Goal: Transaction & Acquisition: Obtain resource

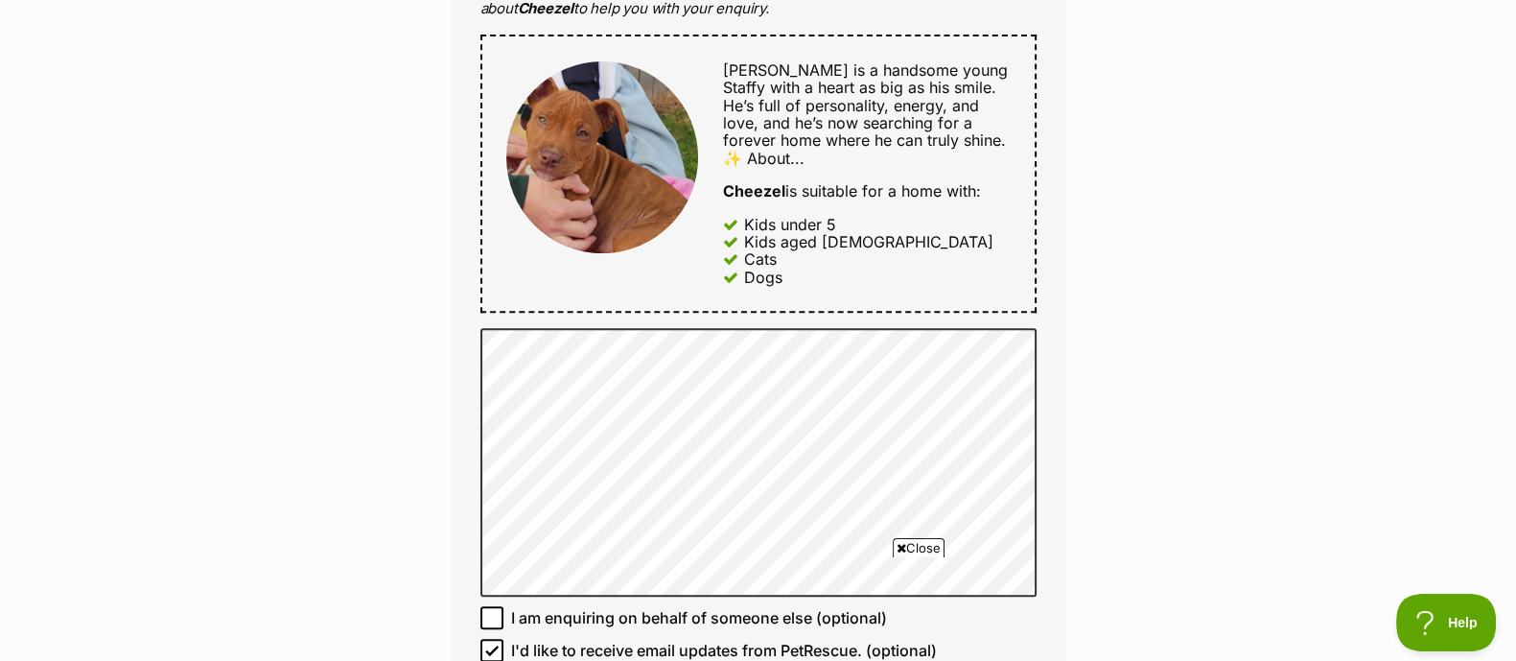
click at [905, 549] on span "Close" at bounding box center [919, 547] width 52 height 19
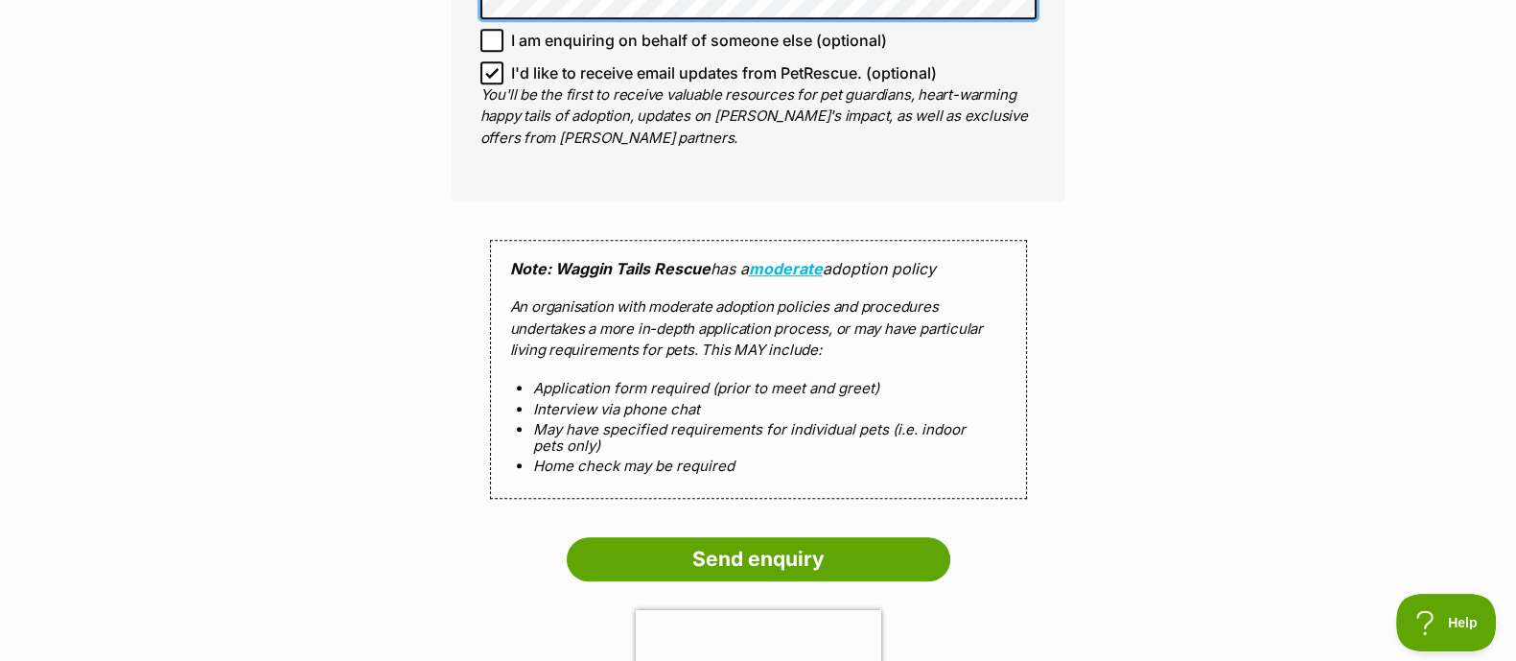
scroll to position [1762, 0]
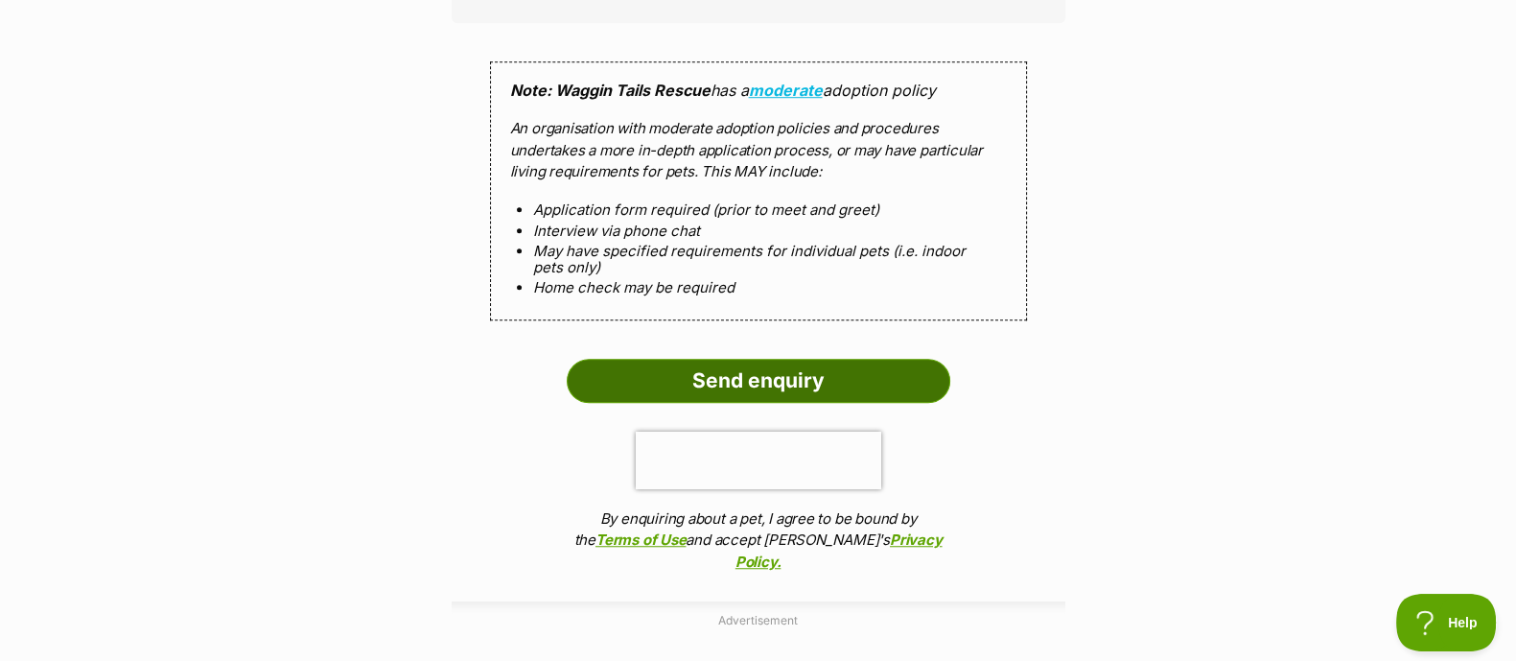
click at [797, 384] on input "Send enquiry" at bounding box center [759, 381] width 384 height 44
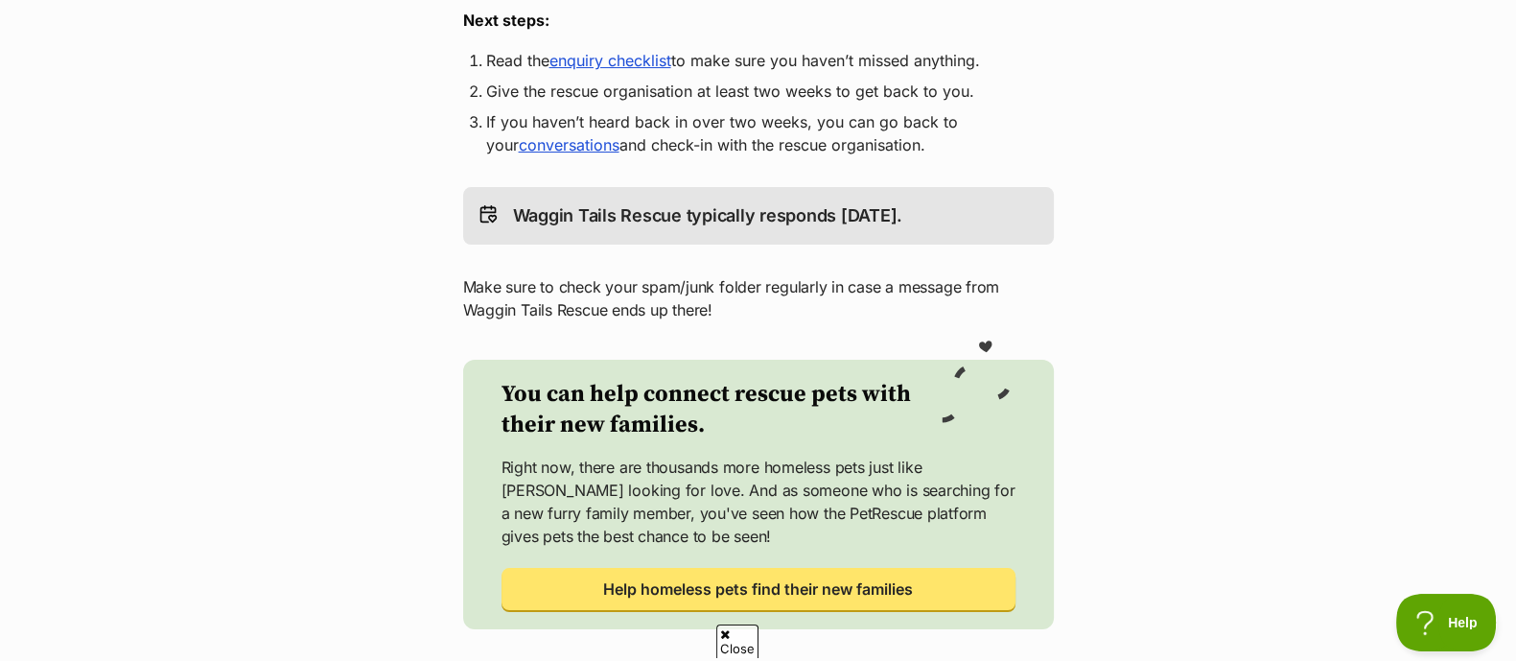
scroll to position [365, 0]
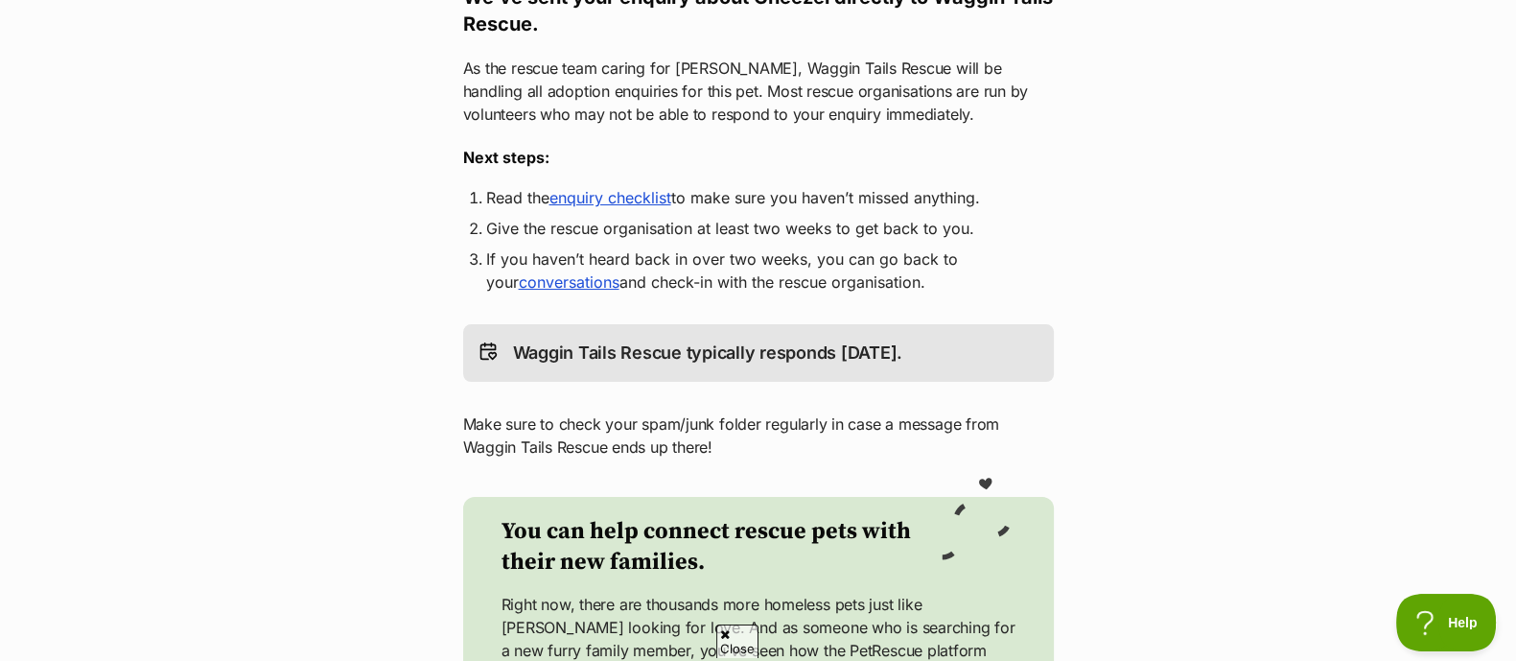
click at [620, 188] on link "enquiry checklist" at bounding box center [611, 197] width 122 height 19
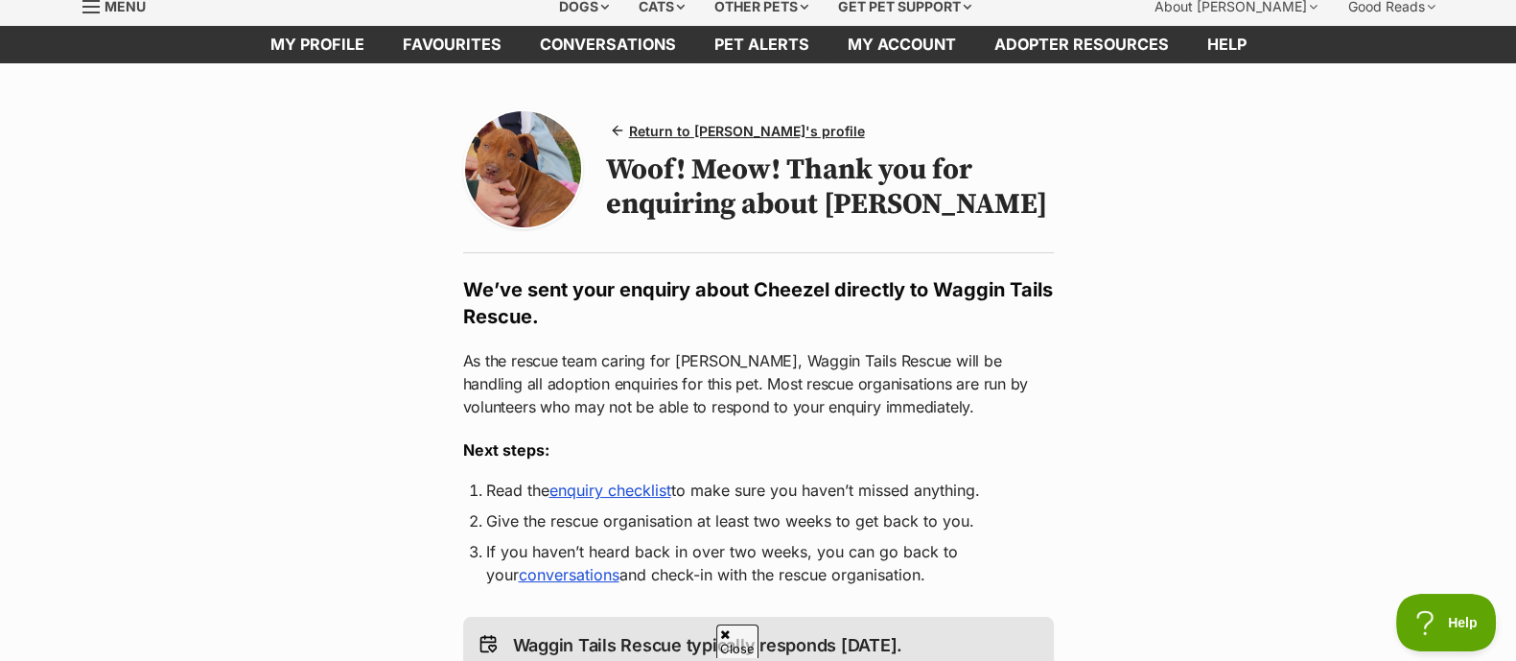
scroll to position [69, 0]
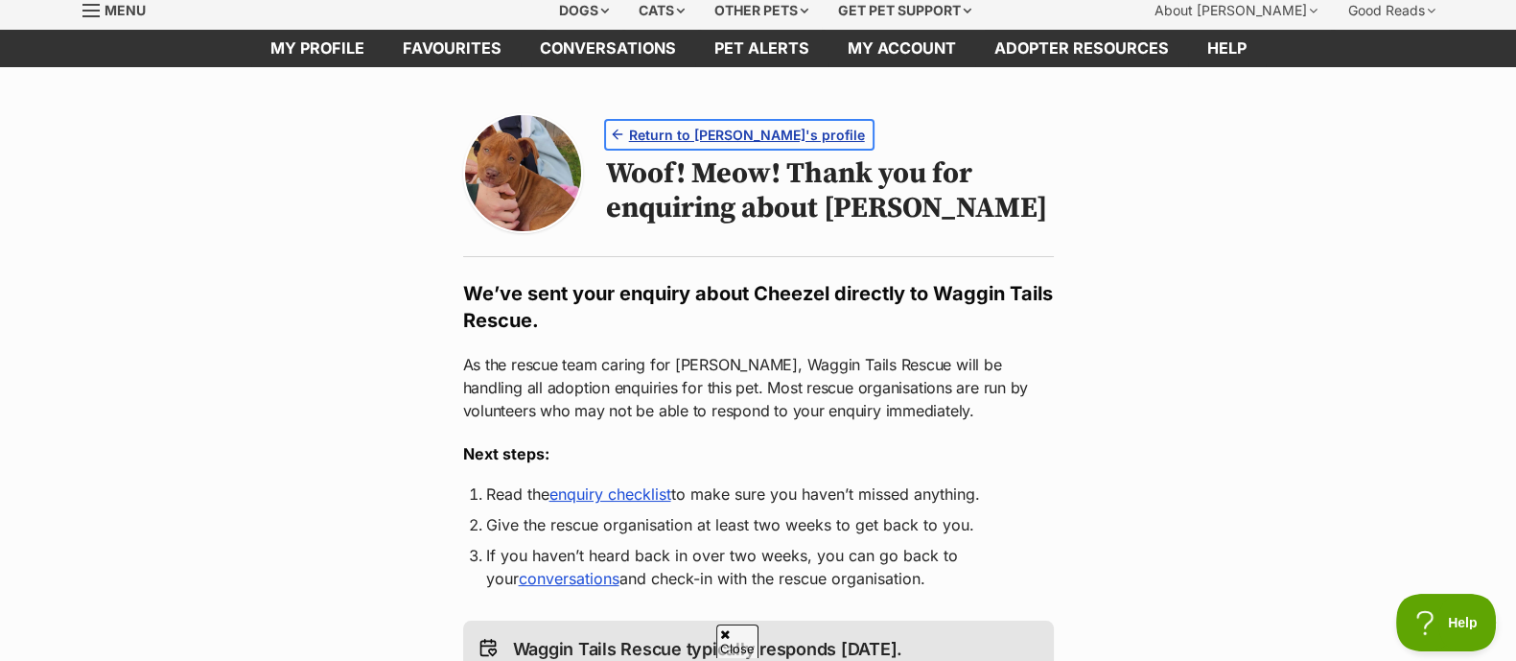
click at [648, 132] on span "Return to [PERSON_NAME]'s profile" at bounding box center [747, 135] width 236 height 20
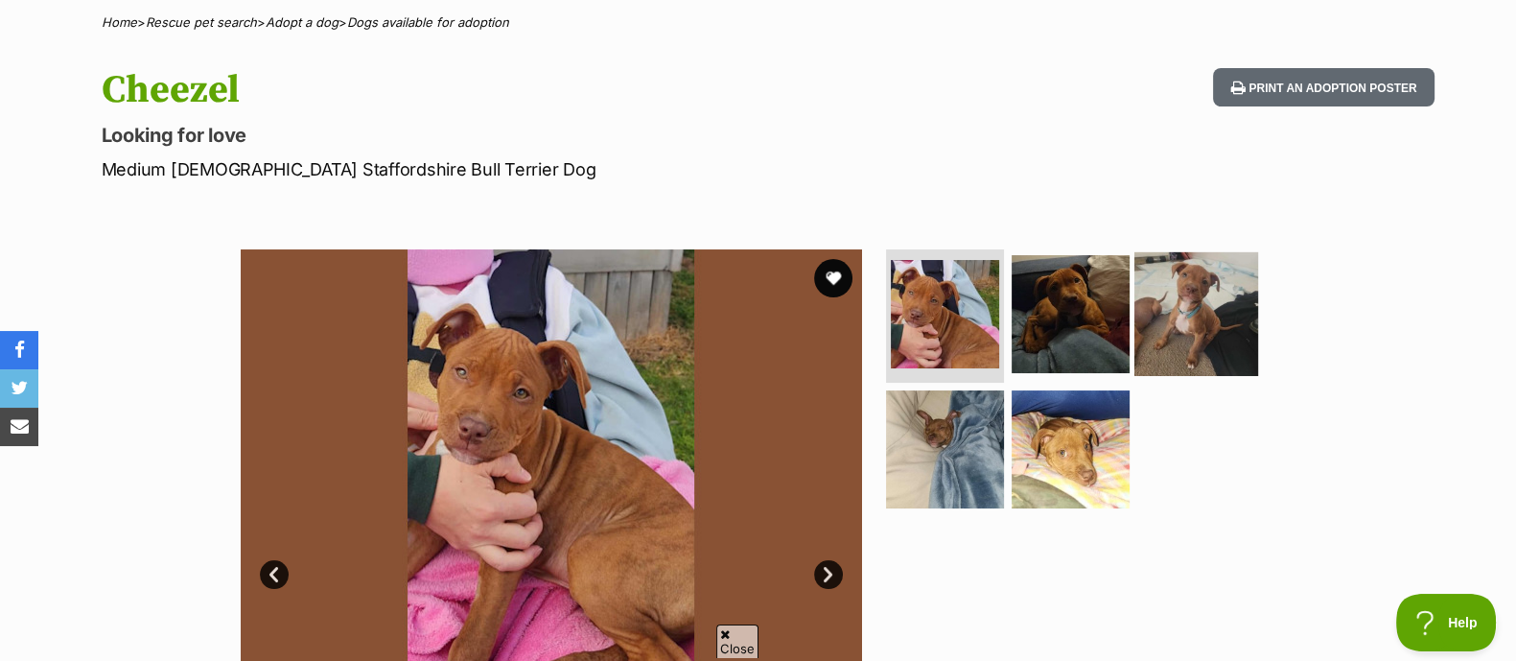
click at [1183, 332] on img at bounding box center [1197, 313] width 124 height 124
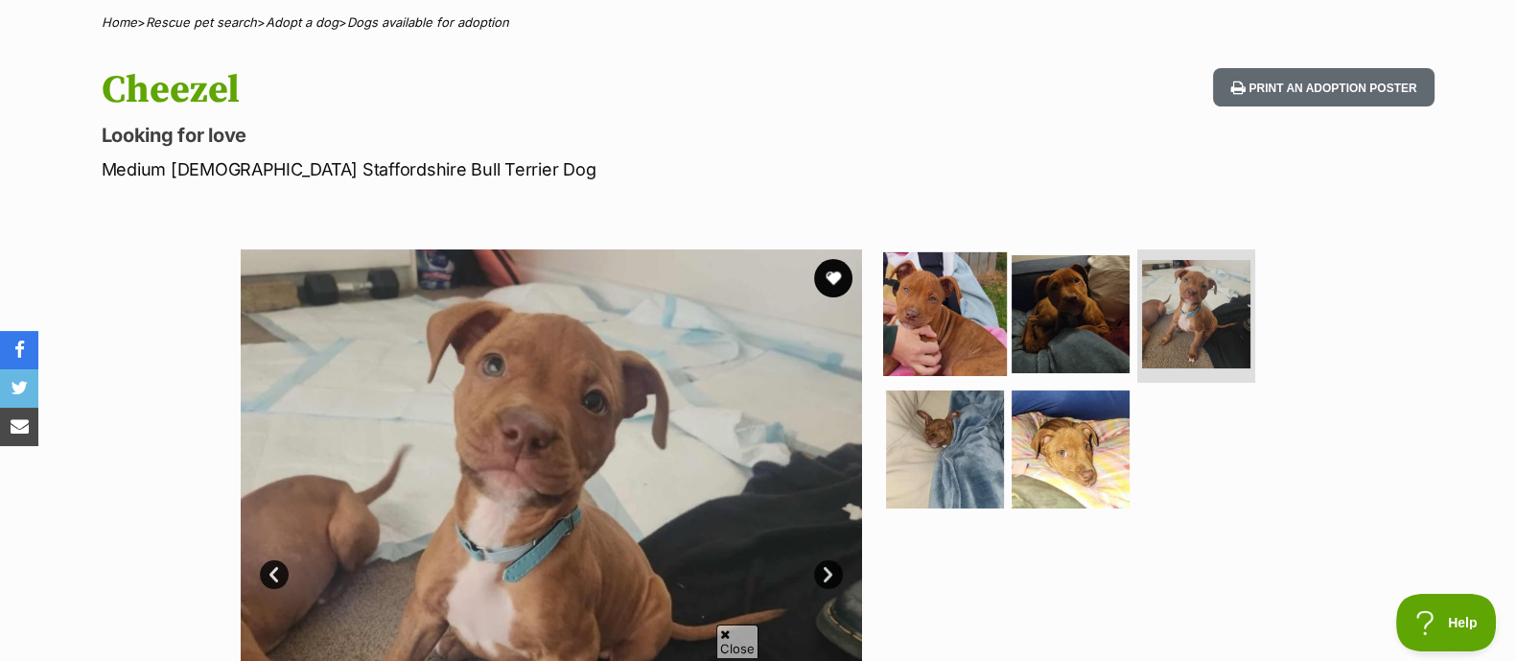
click at [902, 328] on img at bounding box center [945, 313] width 124 height 124
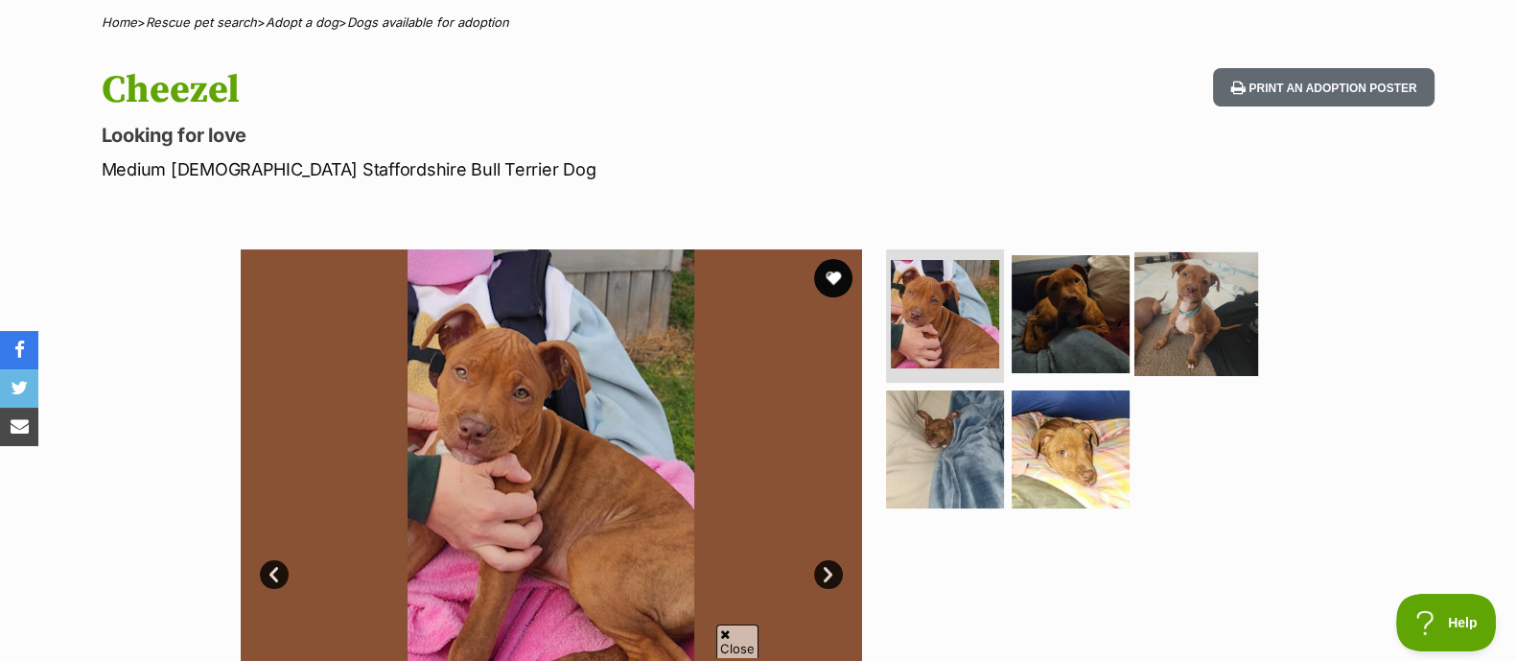
click at [1166, 318] on img at bounding box center [1197, 313] width 124 height 124
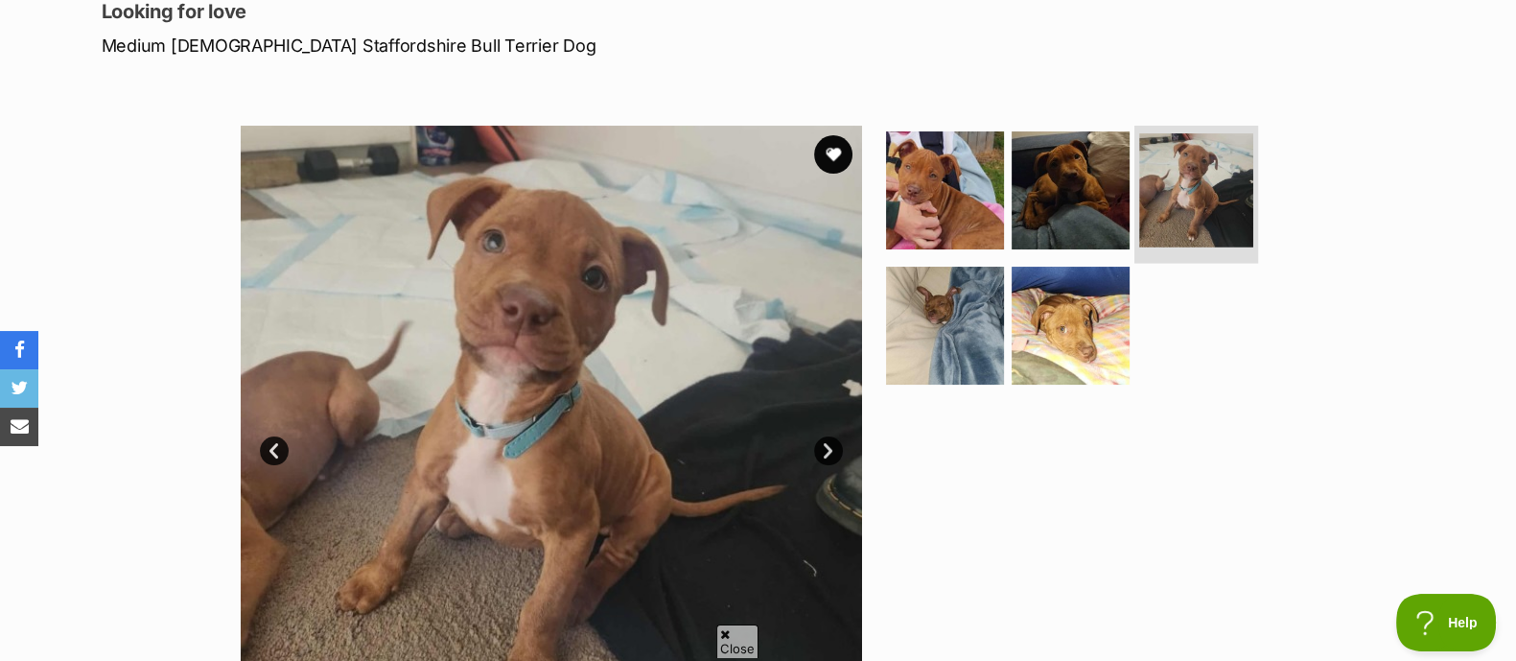
scroll to position [287, 0]
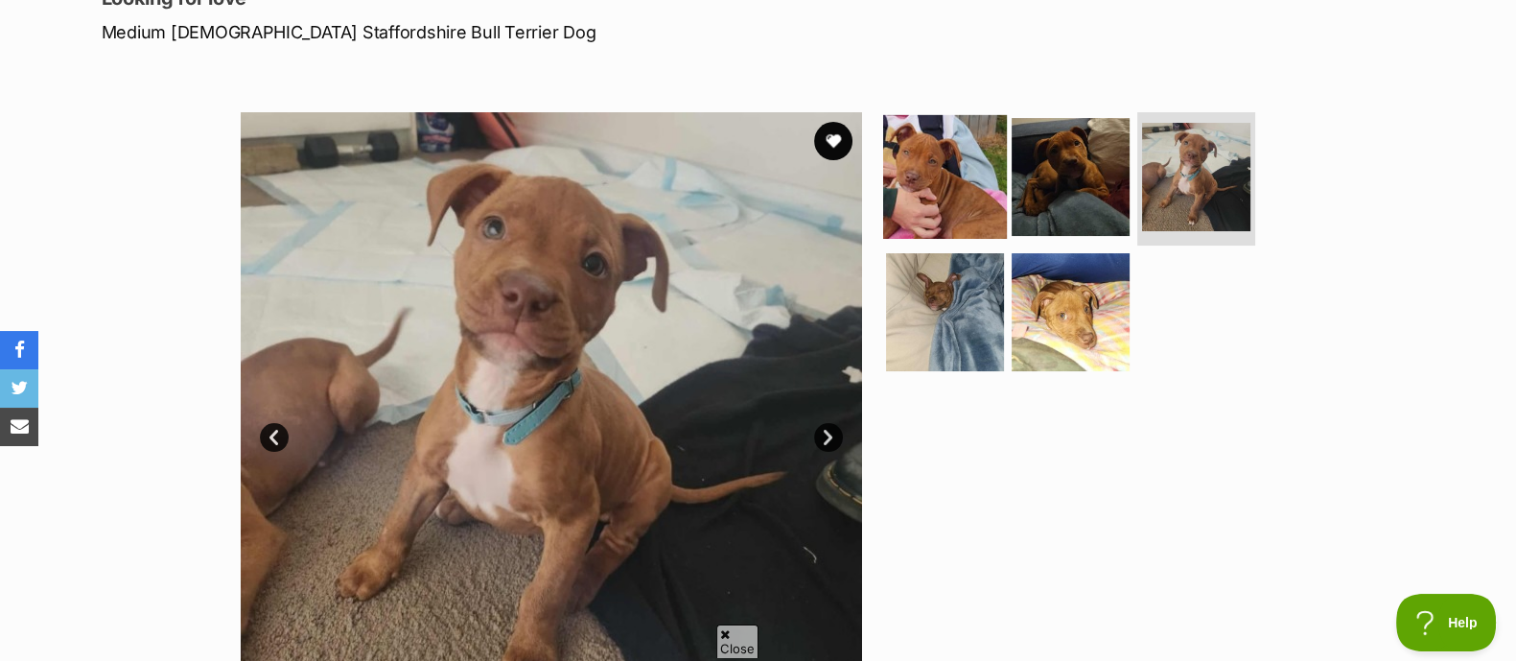
click at [941, 208] on img at bounding box center [945, 176] width 124 height 124
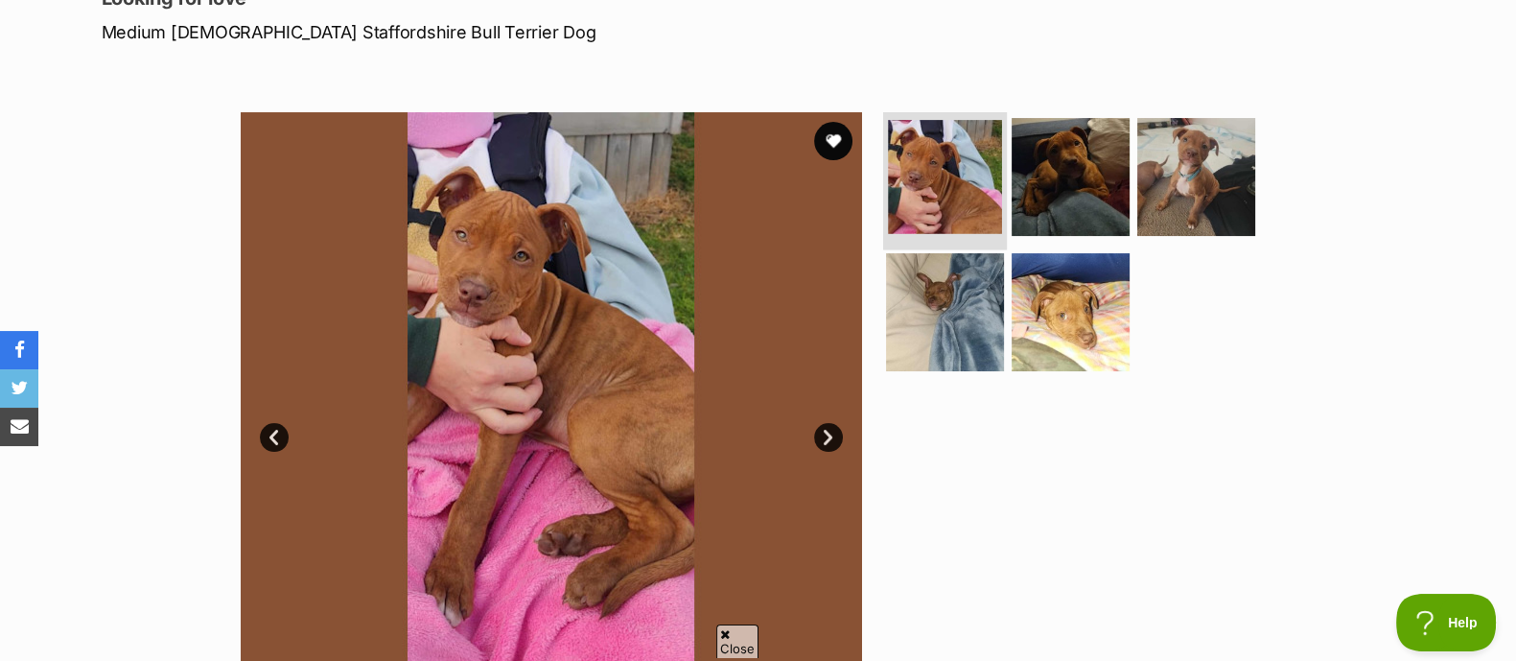
scroll to position [0, 0]
click at [839, 138] on button "favourite" at bounding box center [833, 141] width 42 height 42
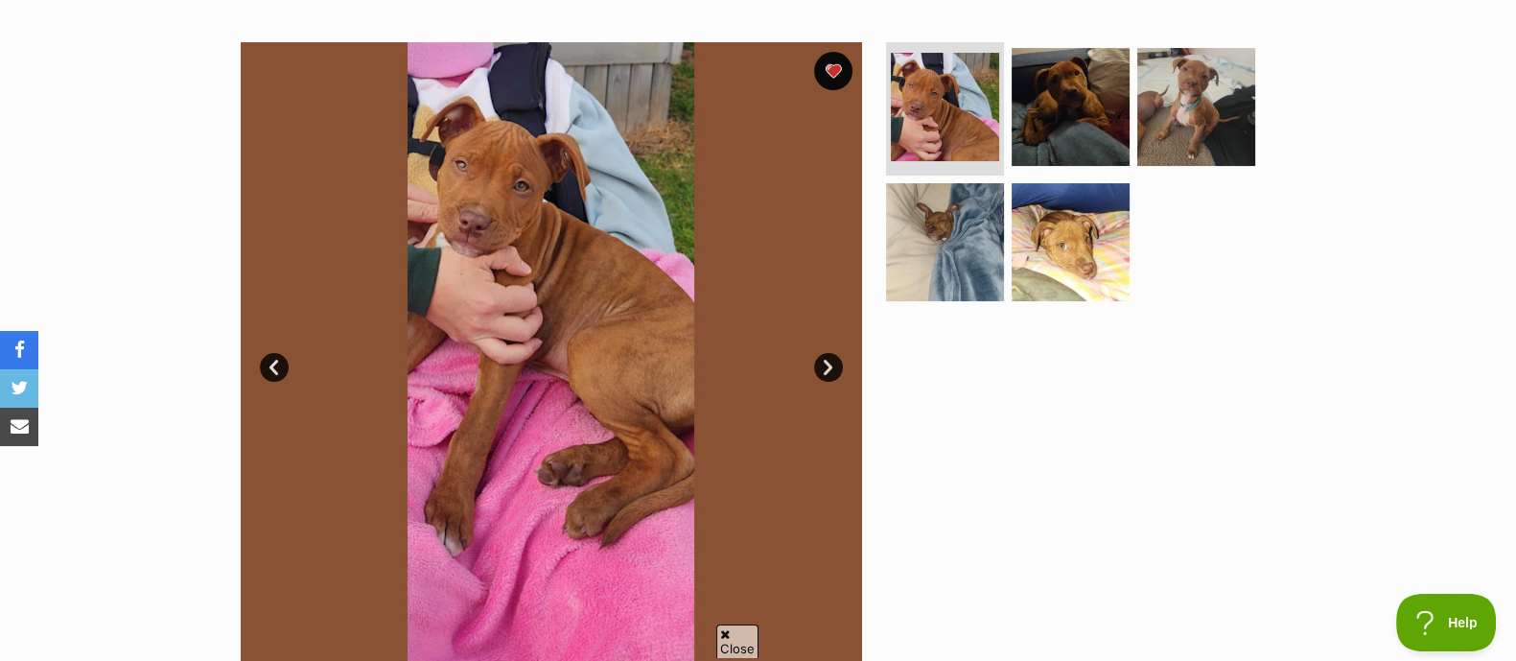
scroll to position [355, 0]
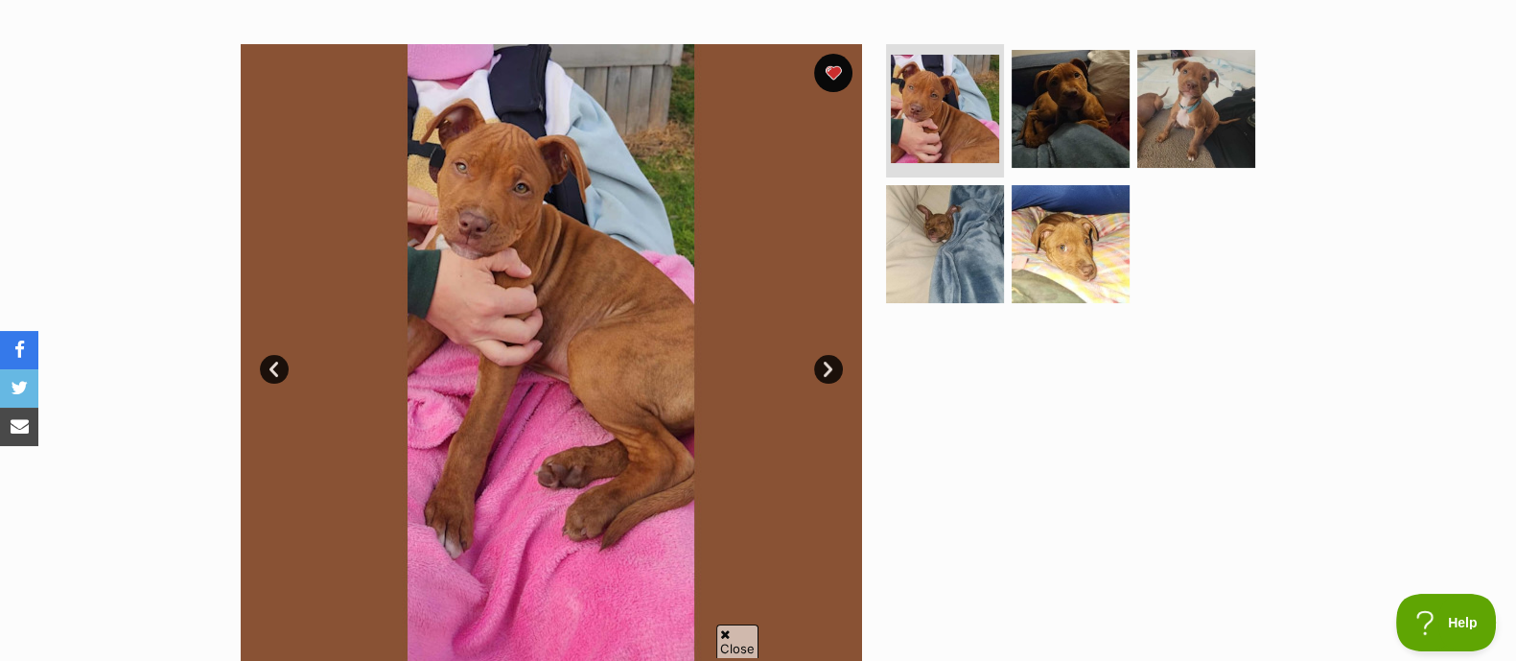
click at [838, 369] on link "Next" at bounding box center [828, 369] width 29 height 29
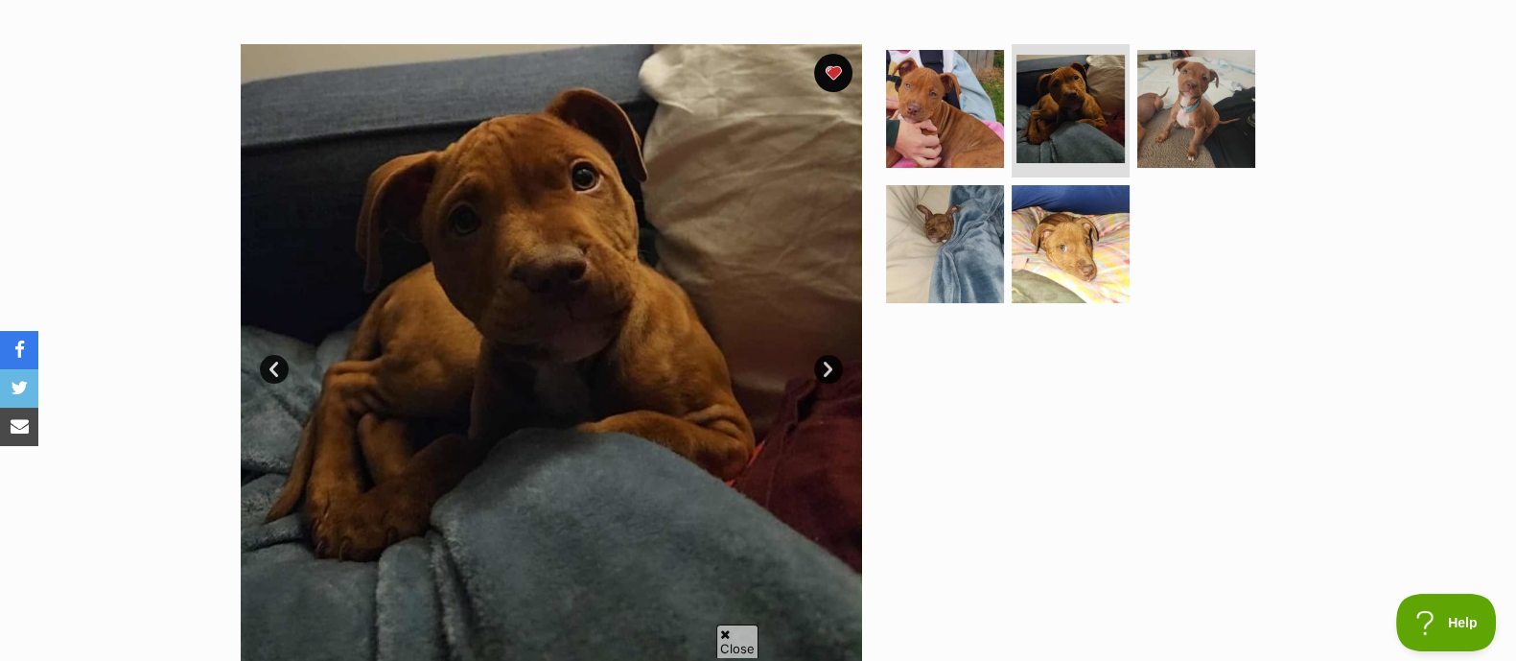
click at [838, 369] on link "Next" at bounding box center [828, 369] width 29 height 29
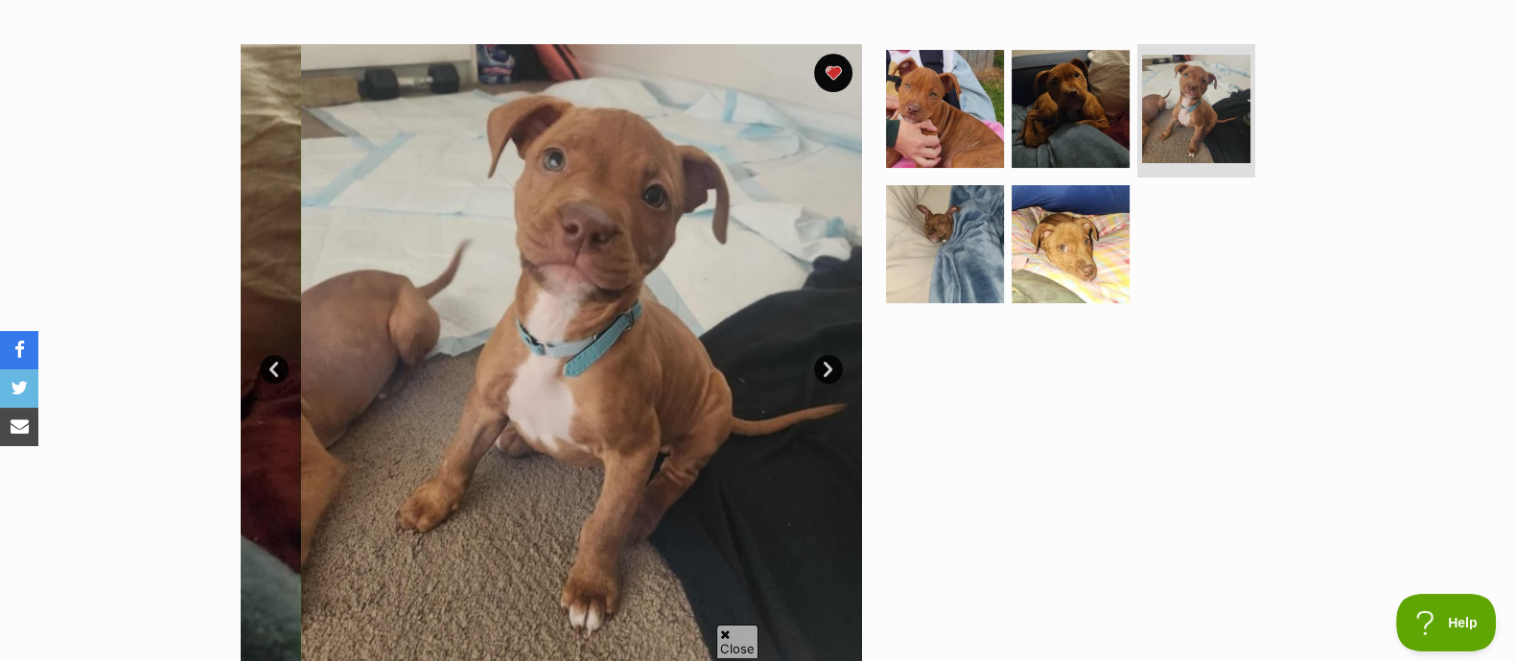
scroll to position [0, 0]
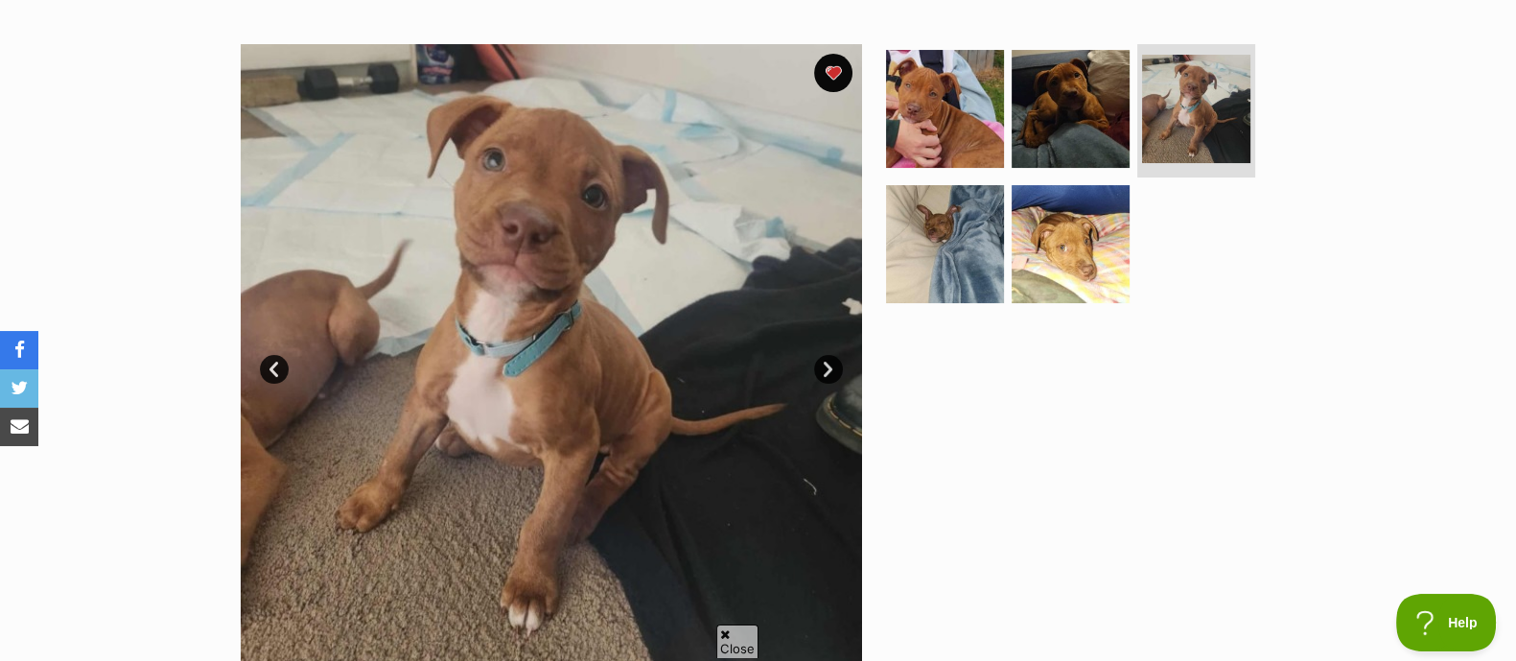
click at [838, 369] on link "Next" at bounding box center [828, 369] width 29 height 29
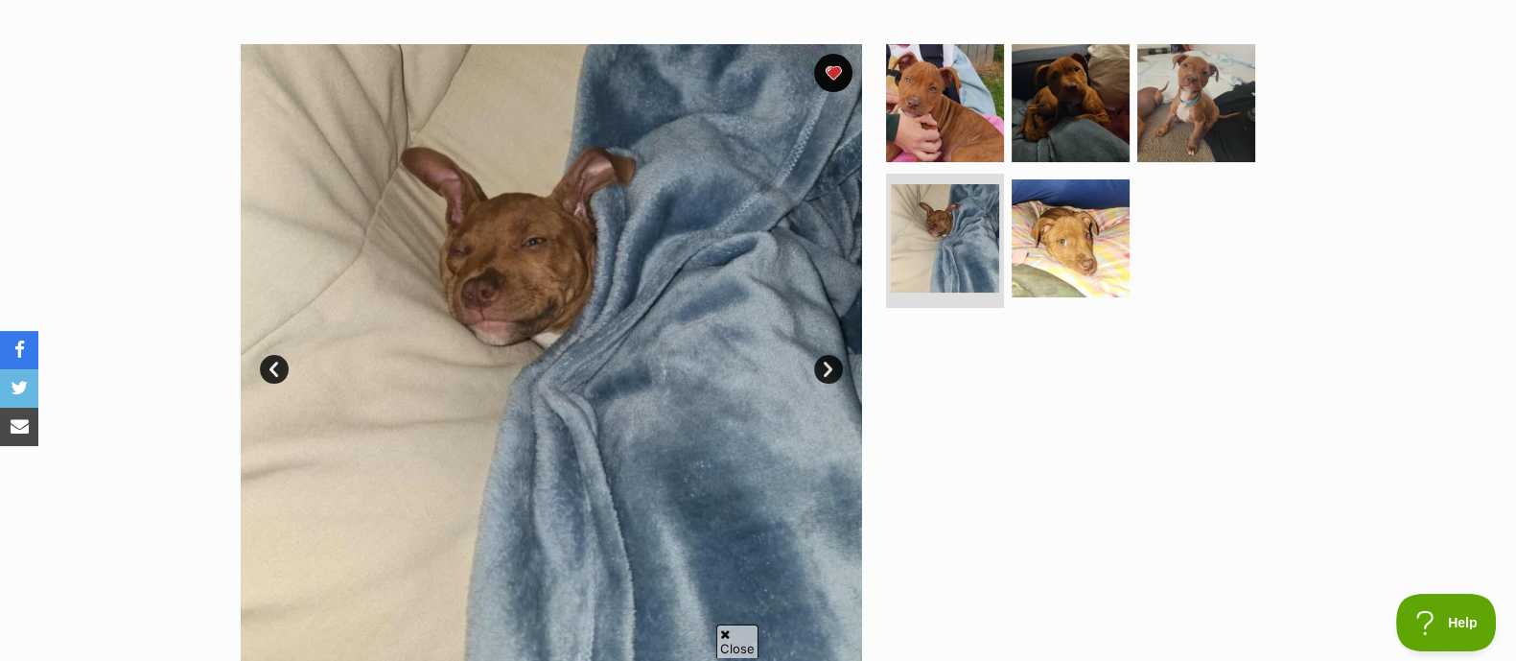
click at [838, 369] on link "Next" at bounding box center [828, 369] width 29 height 29
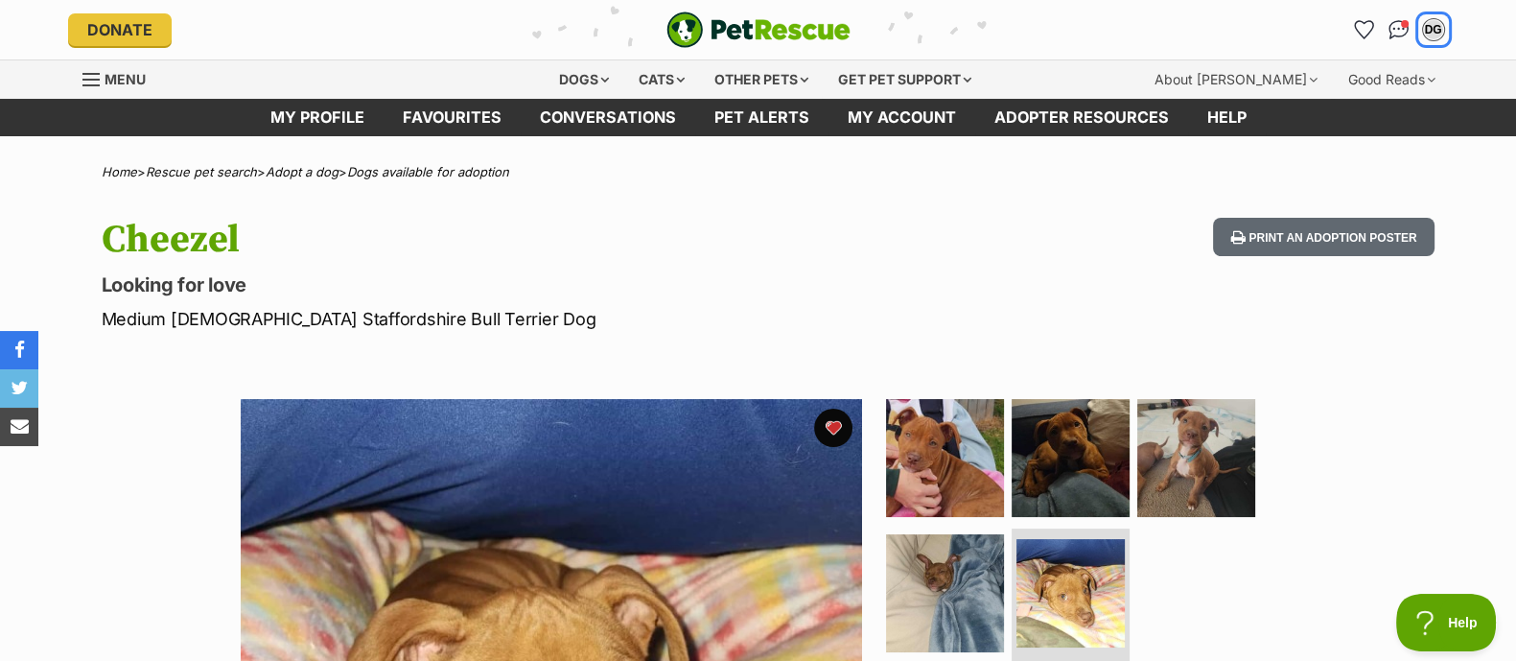
drag, startPoint x: 1398, startPoint y: 31, endPoint x: 1429, endPoint y: 45, distance: 33.9
click at [1429, 45] on div "Donate PetRescue home DG My account DG Daeja Garrett Edit profile Log out Pet a…" at bounding box center [758, 29] width 1381 height 59
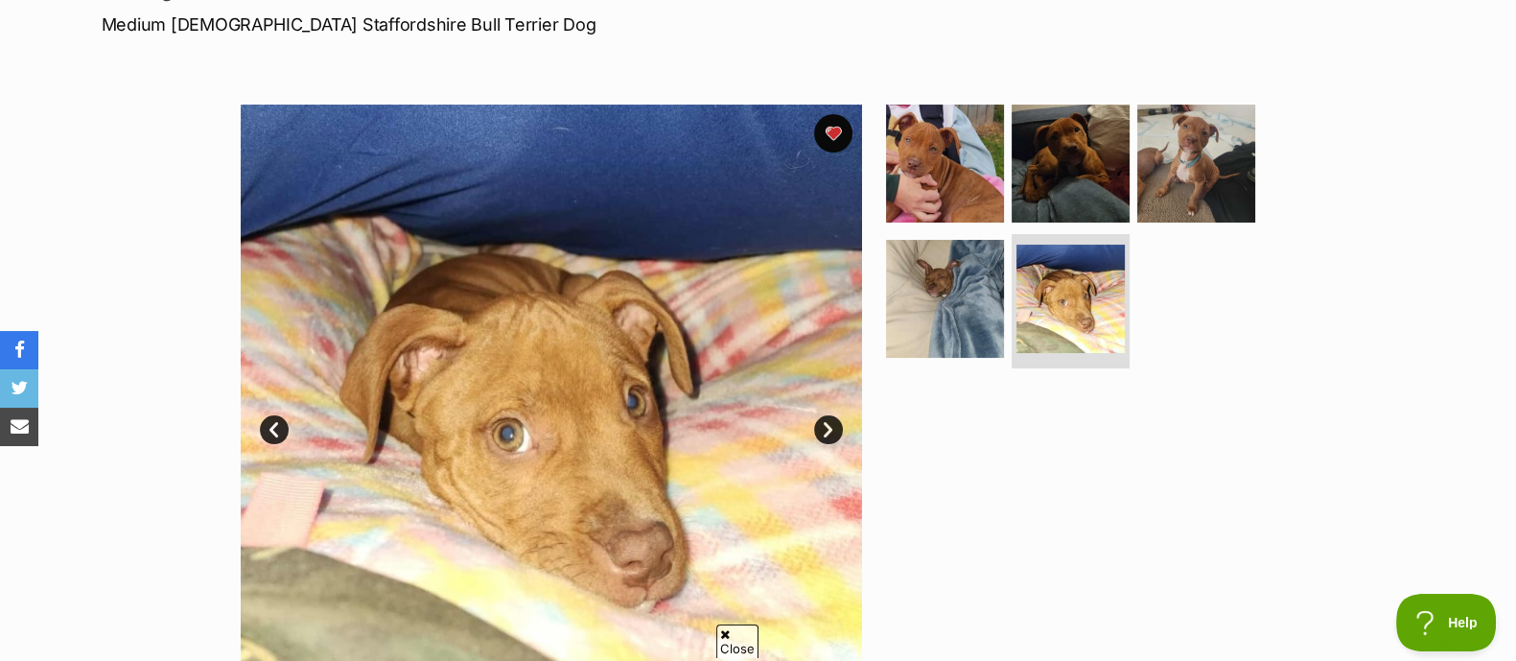
scroll to position [293, 0]
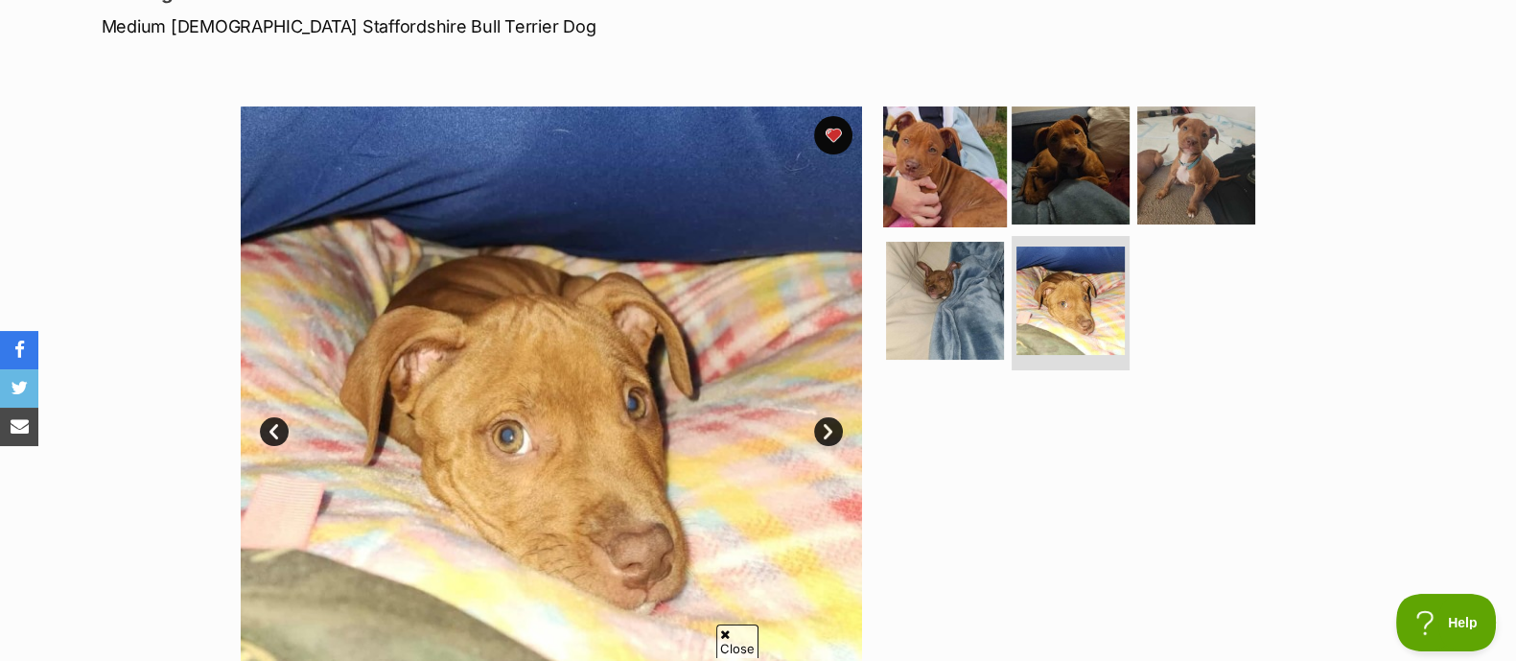
click at [954, 179] on img at bounding box center [945, 165] width 124 height 124
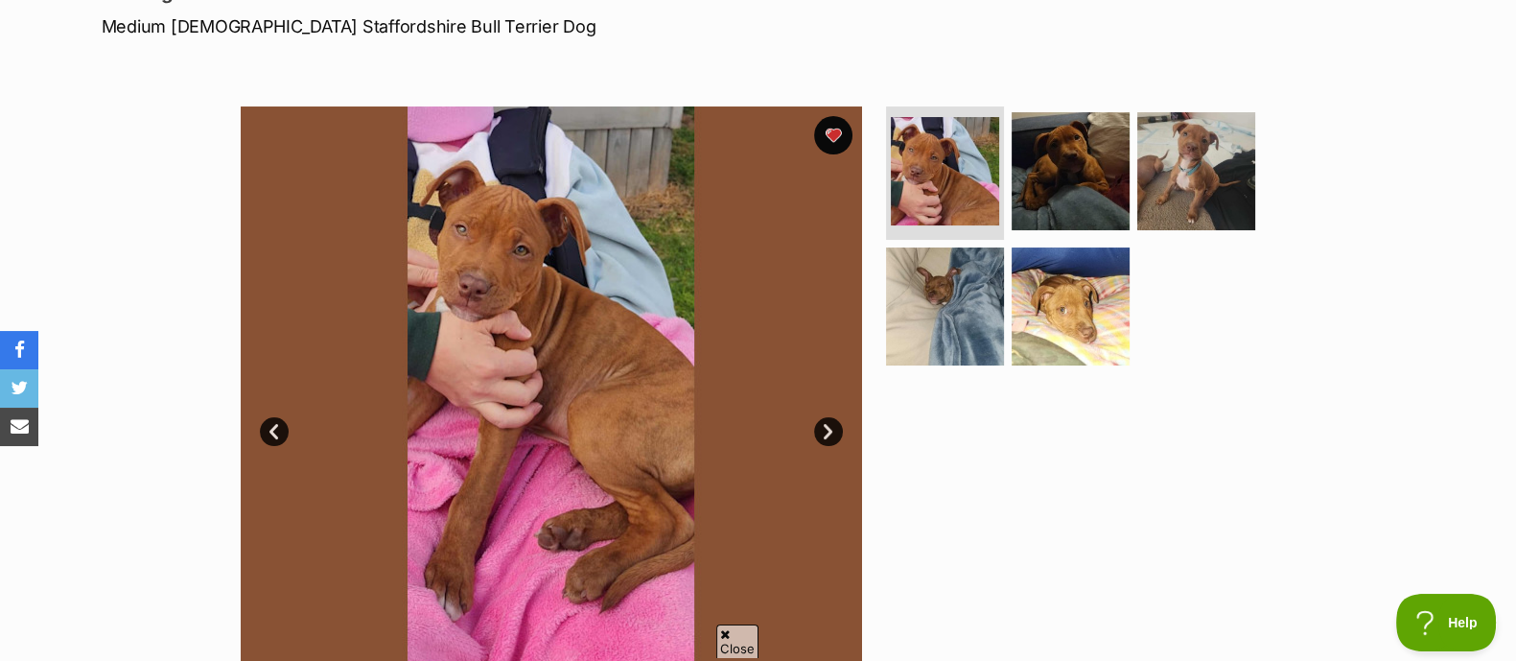
scroll to position [0, 0]
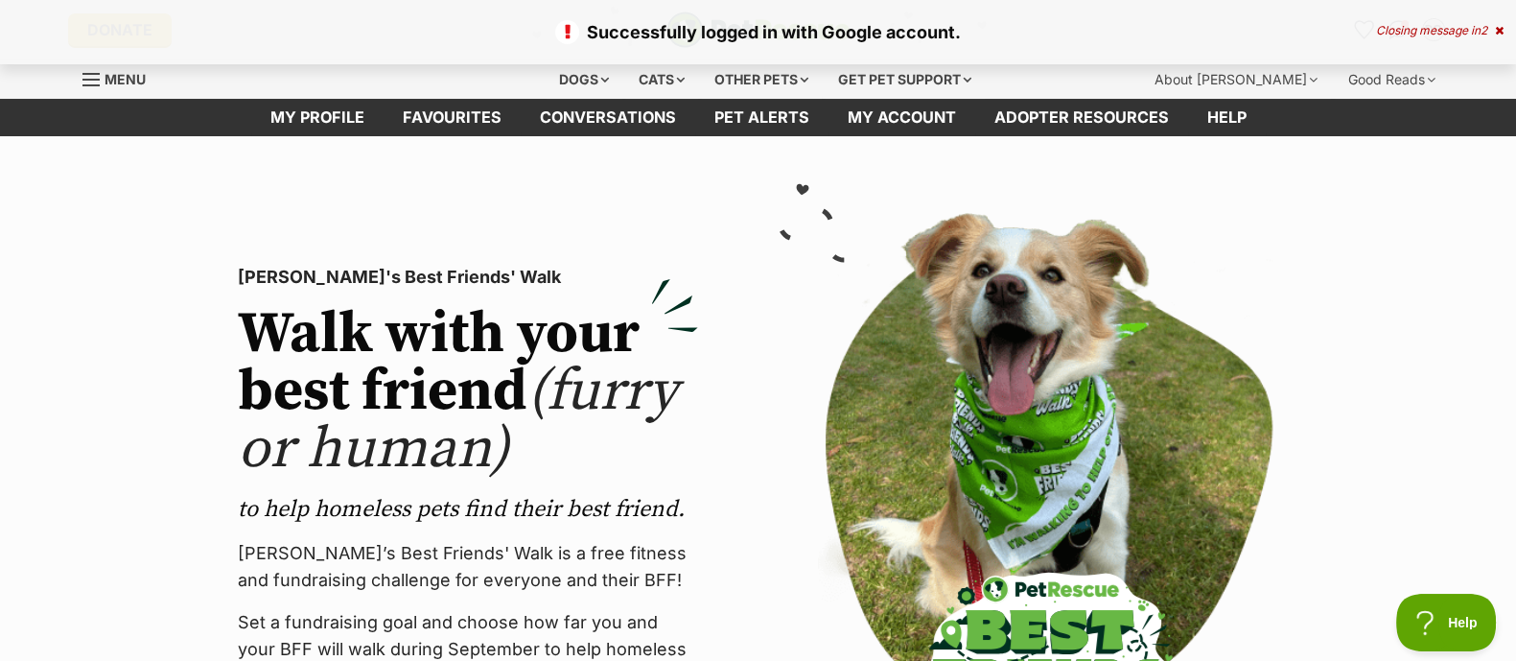
click at [1496, 28] on icon at bounding box center [1499, 31] width 9 height 12
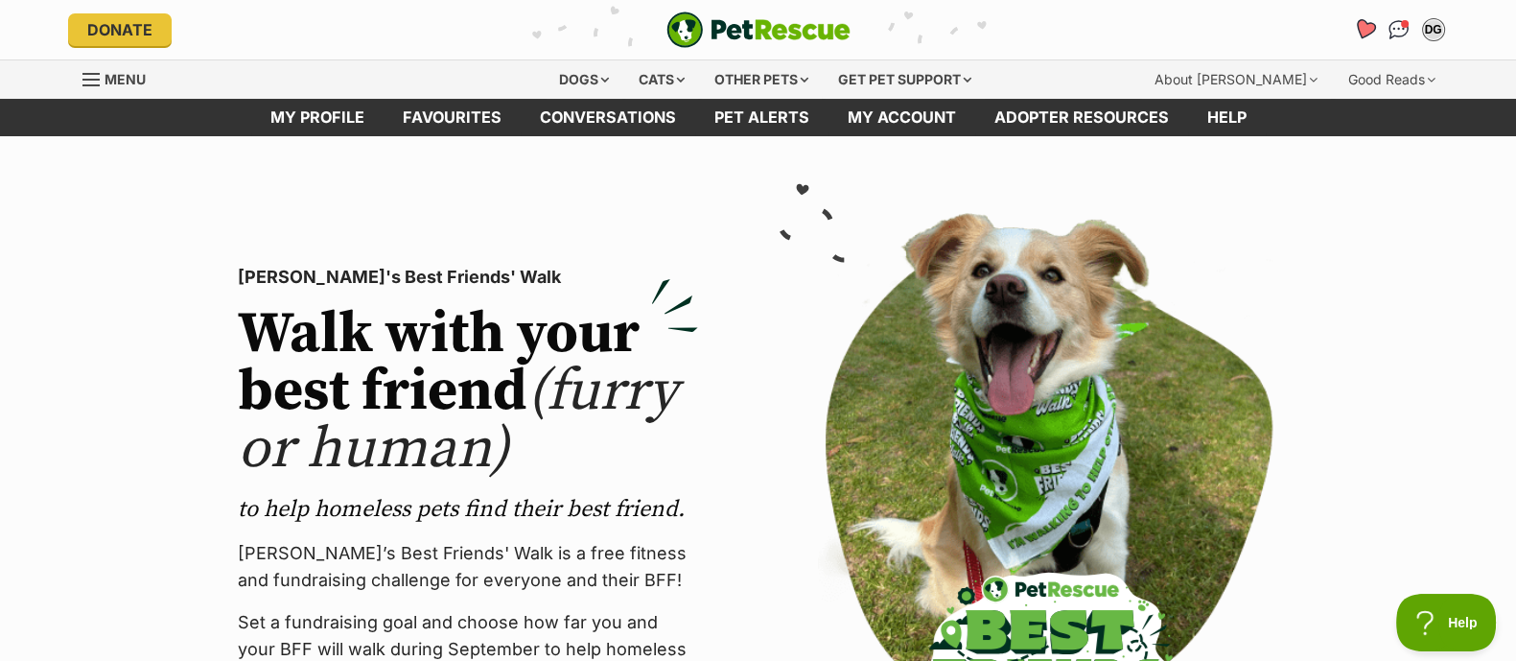
click at [1367, 34] on icon "Favourites" at bounding box center [1363, 29] width 23 height 22
drag, startPoint x: 743, startPoint y: 85, endPoint x: 618, endPoint y: 240, distance: 199.1
click at [618, 240] on div "PetRescue's Best Friends' Walk Walk with your best friend (furry or human) to h…" at bounding box center [468, 511] width 491 height 597
click at [799, 80] on div "Other pets" at bounding box center [761, 79] width 121 height 38
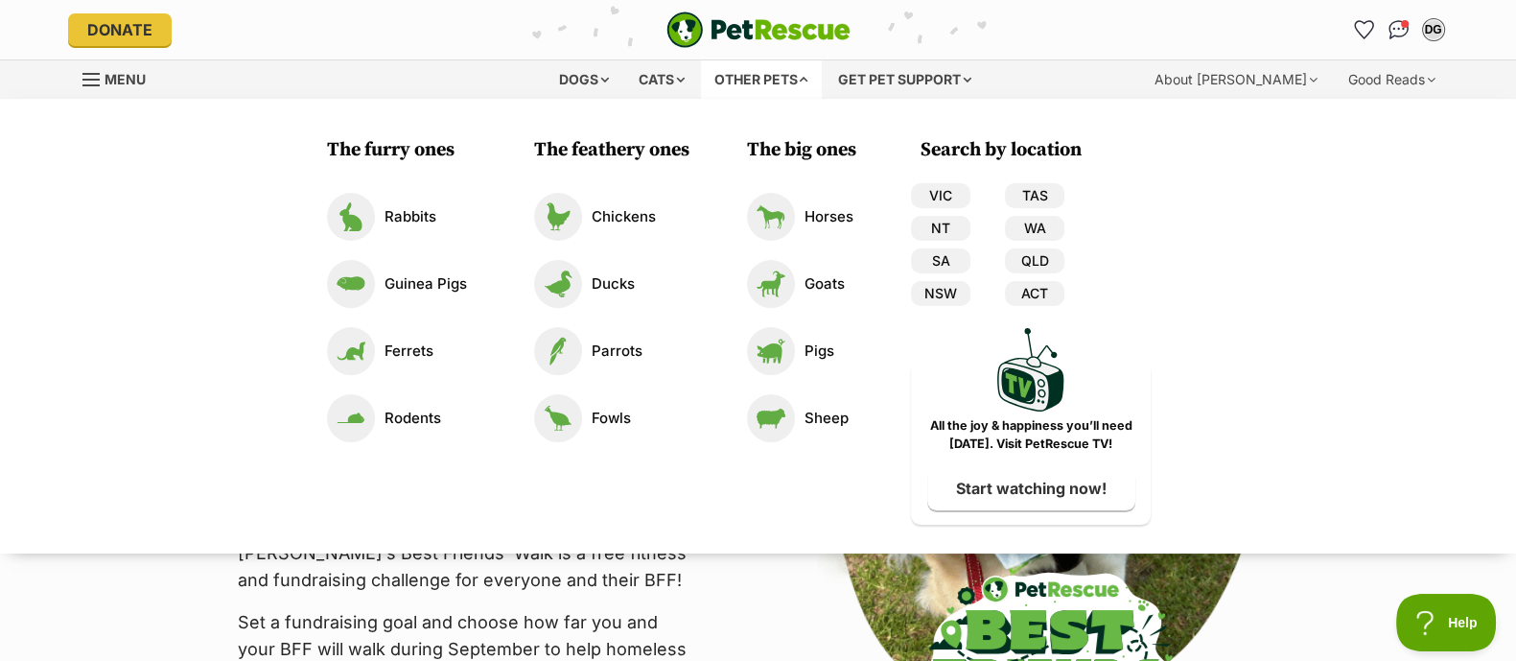
click at [748, 593] on div "PetRescue's Best Friends' Walk Walk with your best friend (furry or human) to h…" at bounding box center [758, 511] width 1161 height 627
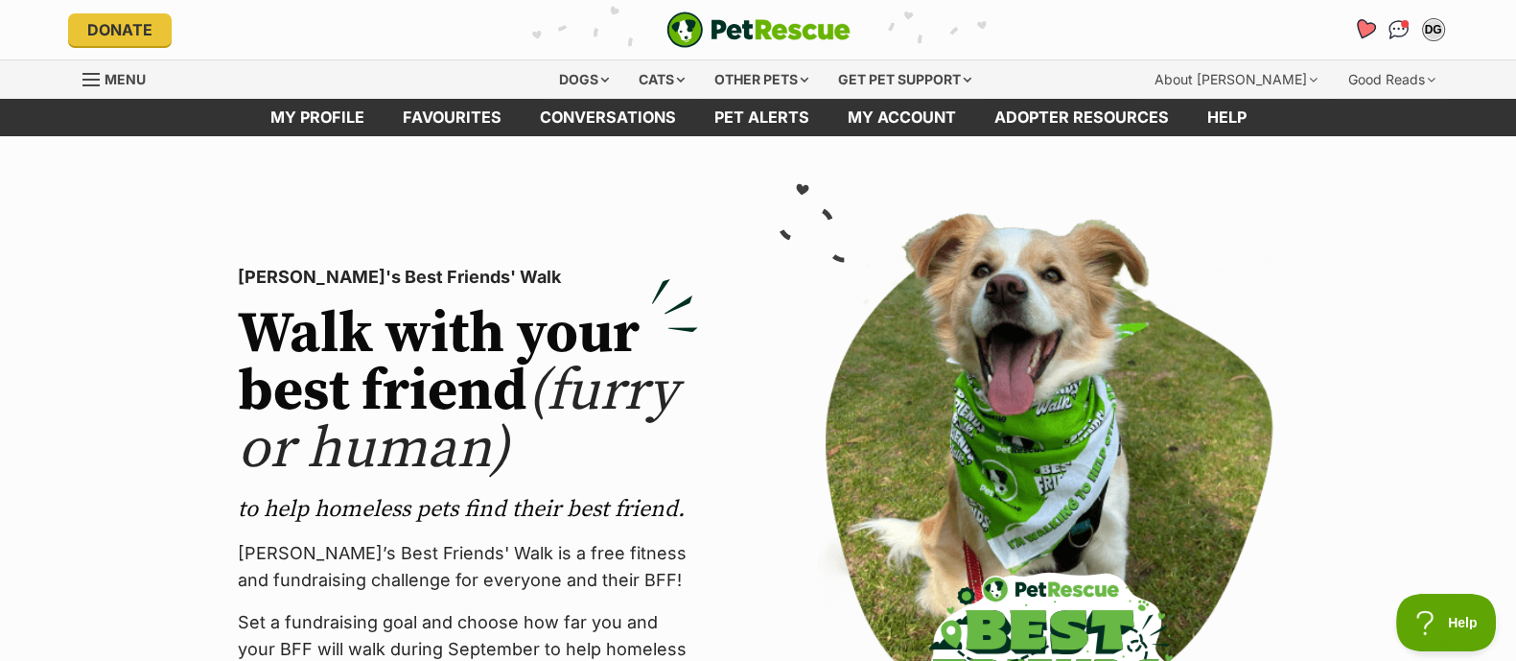
click at [1370, 32] on icon "Favourites" at bounding box center [1363, 29] width 23 height 22
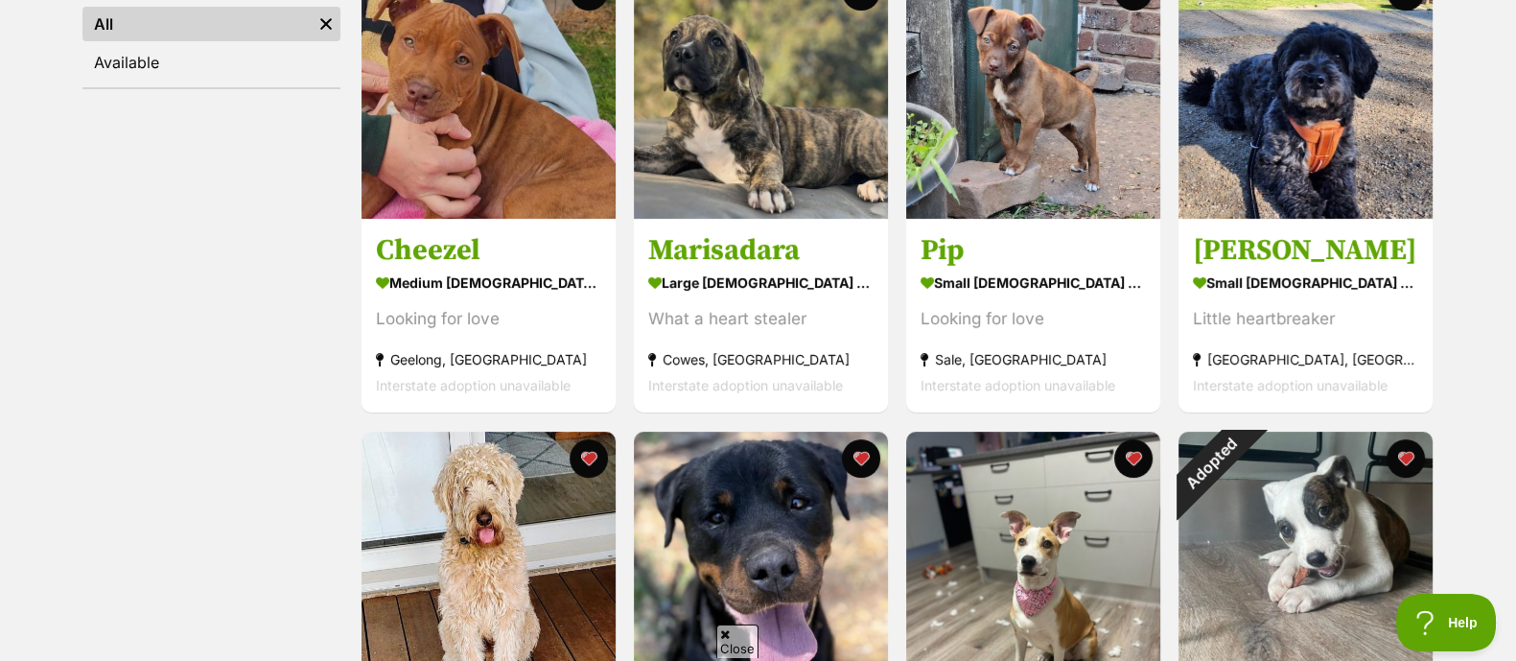
scroll to position [429, 0]
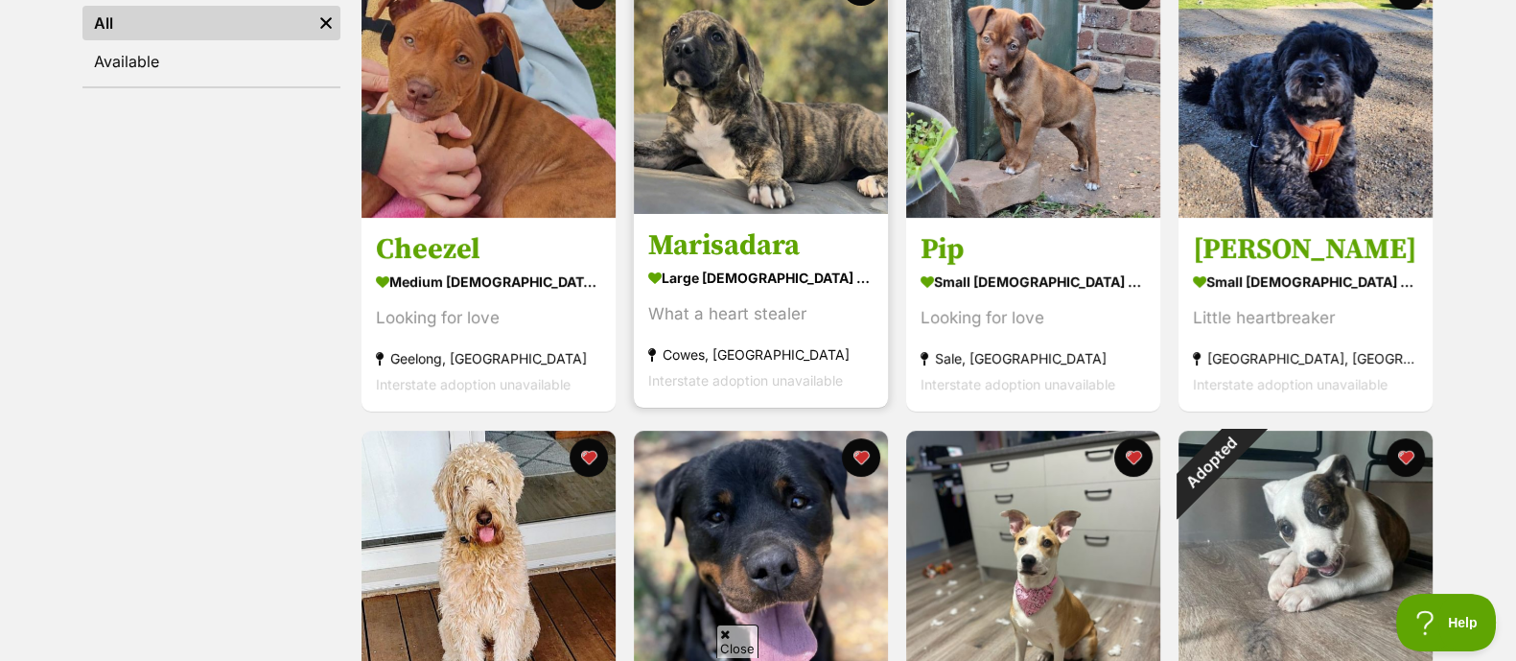
click at [769, 199] on img at bounding box center [761, 87] width 254 height 254
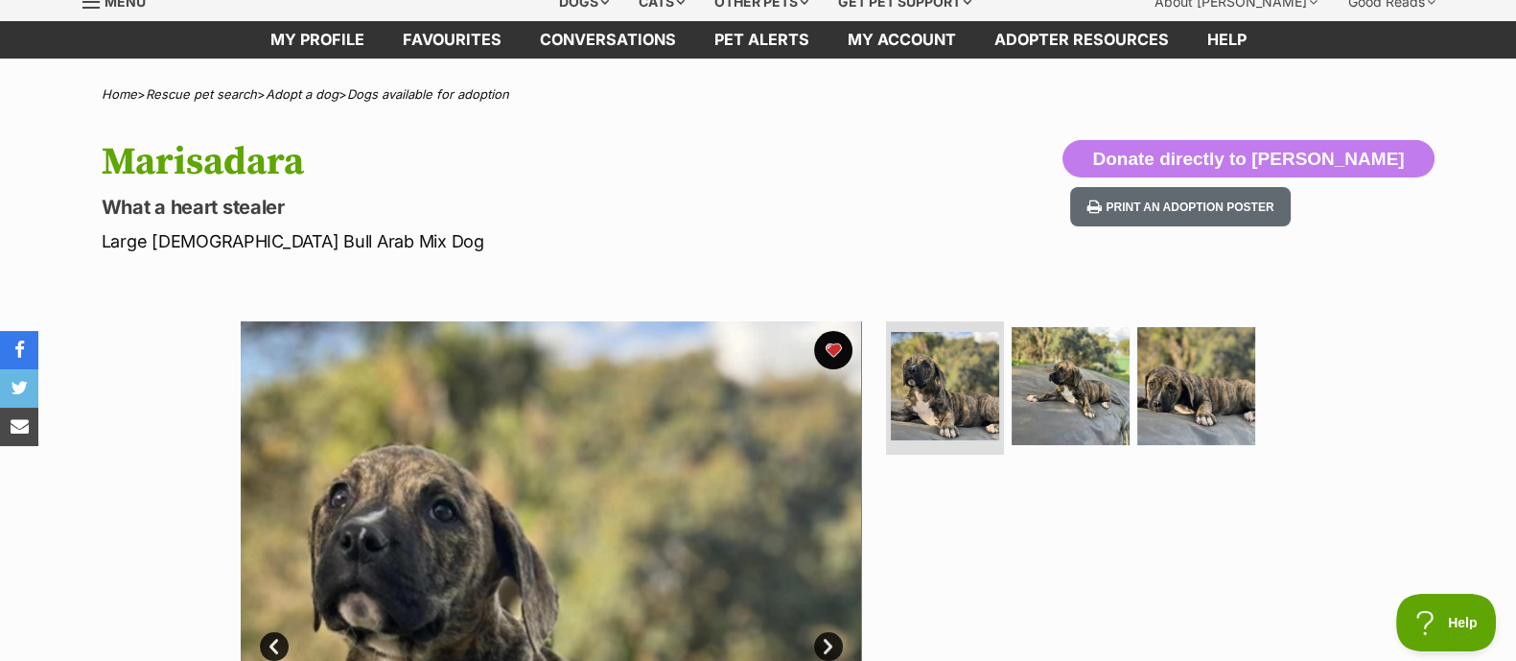
scroll to position [35, 0]
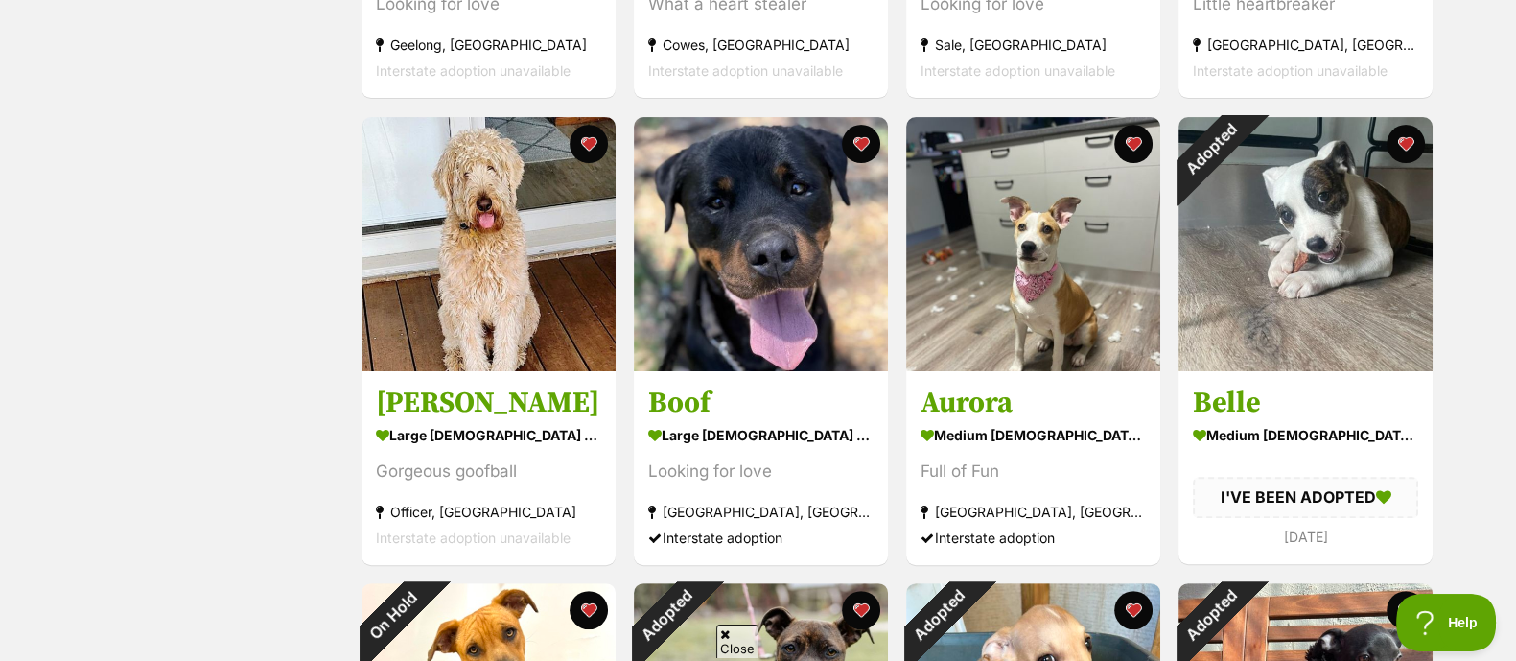
scroll to position [744, 0]
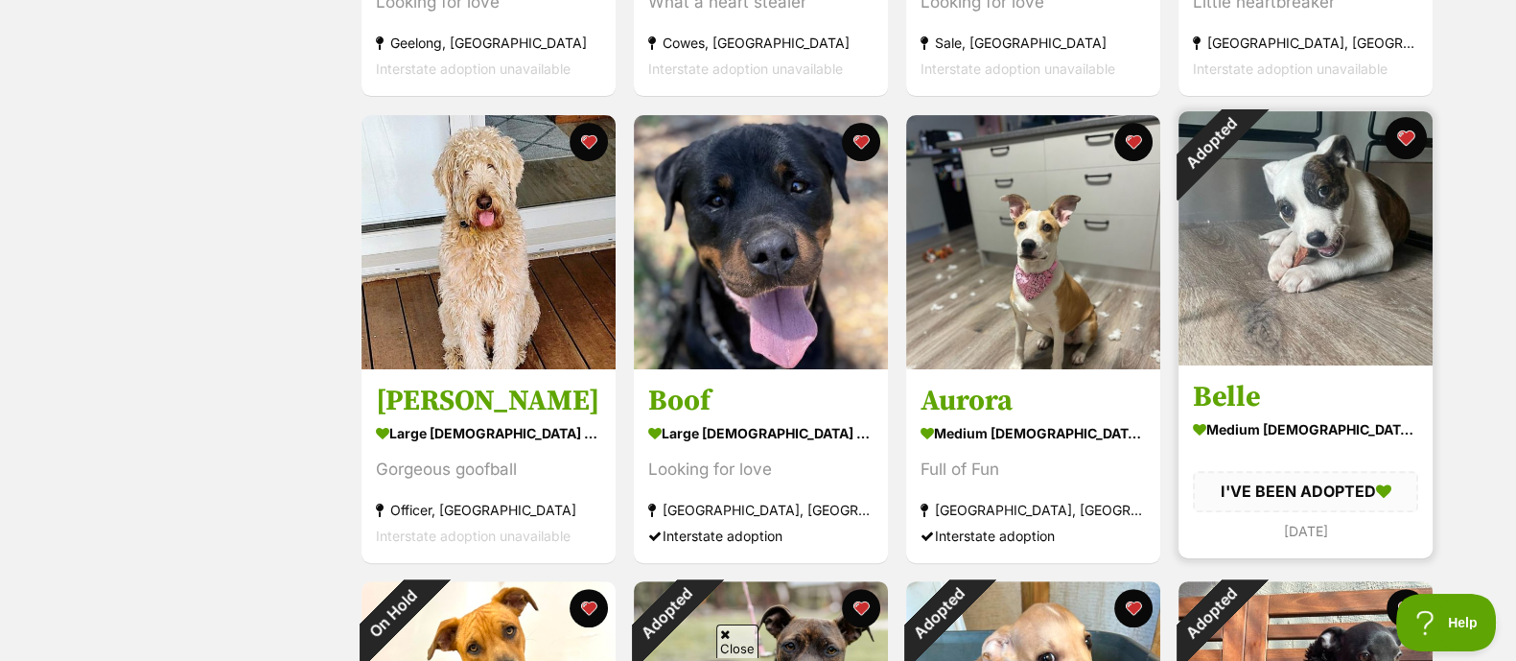
click at [1408, 143] on button "favourite" at bounding box center [1406, 138] width 42 height 42
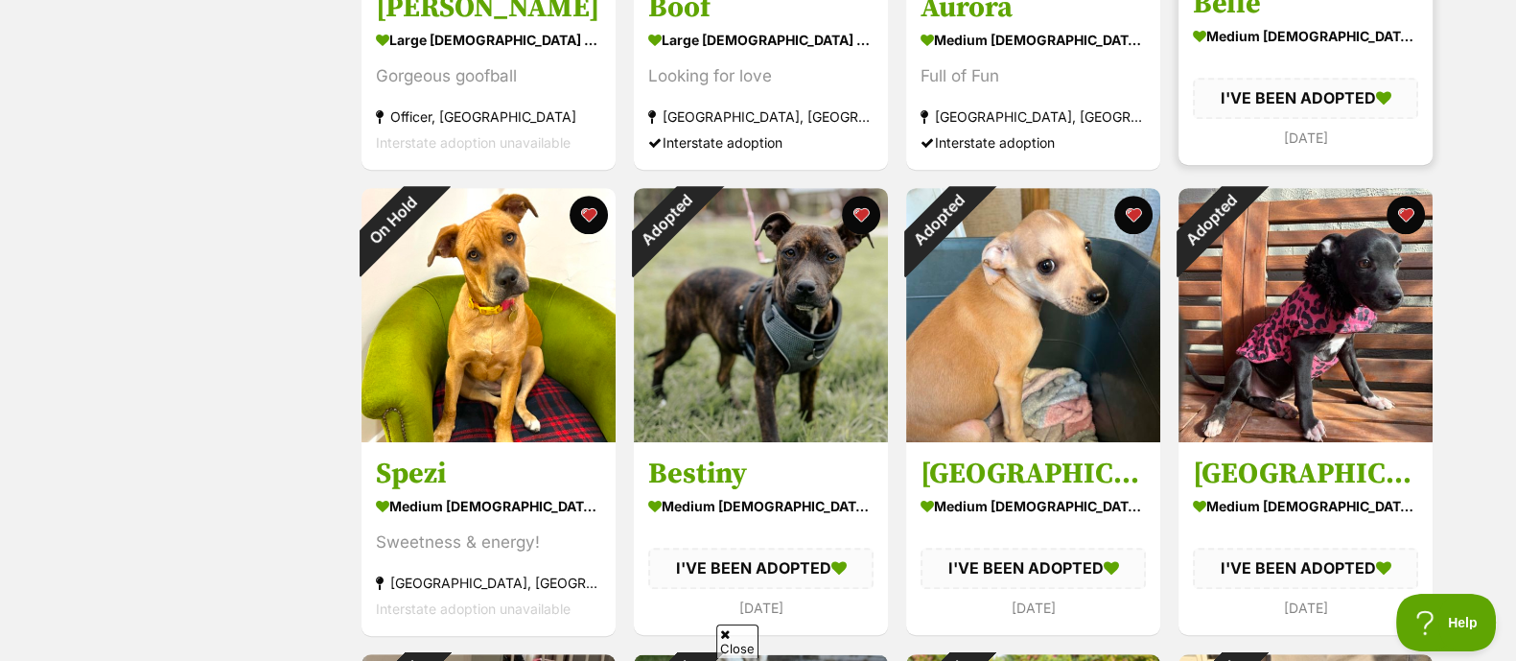
scroll to position [1140, 0]
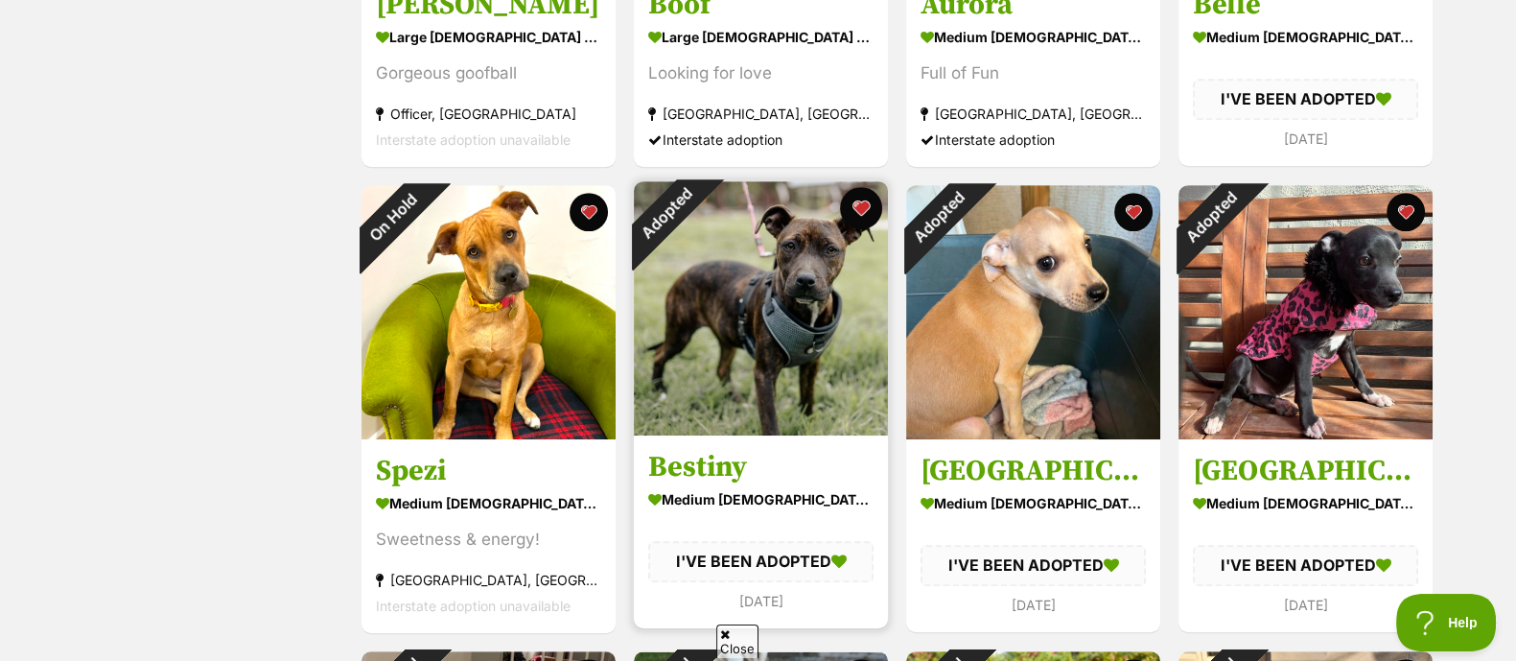
click at [866, 209] on button "favourite" at bounding box center [861, 208] width 42 height 42
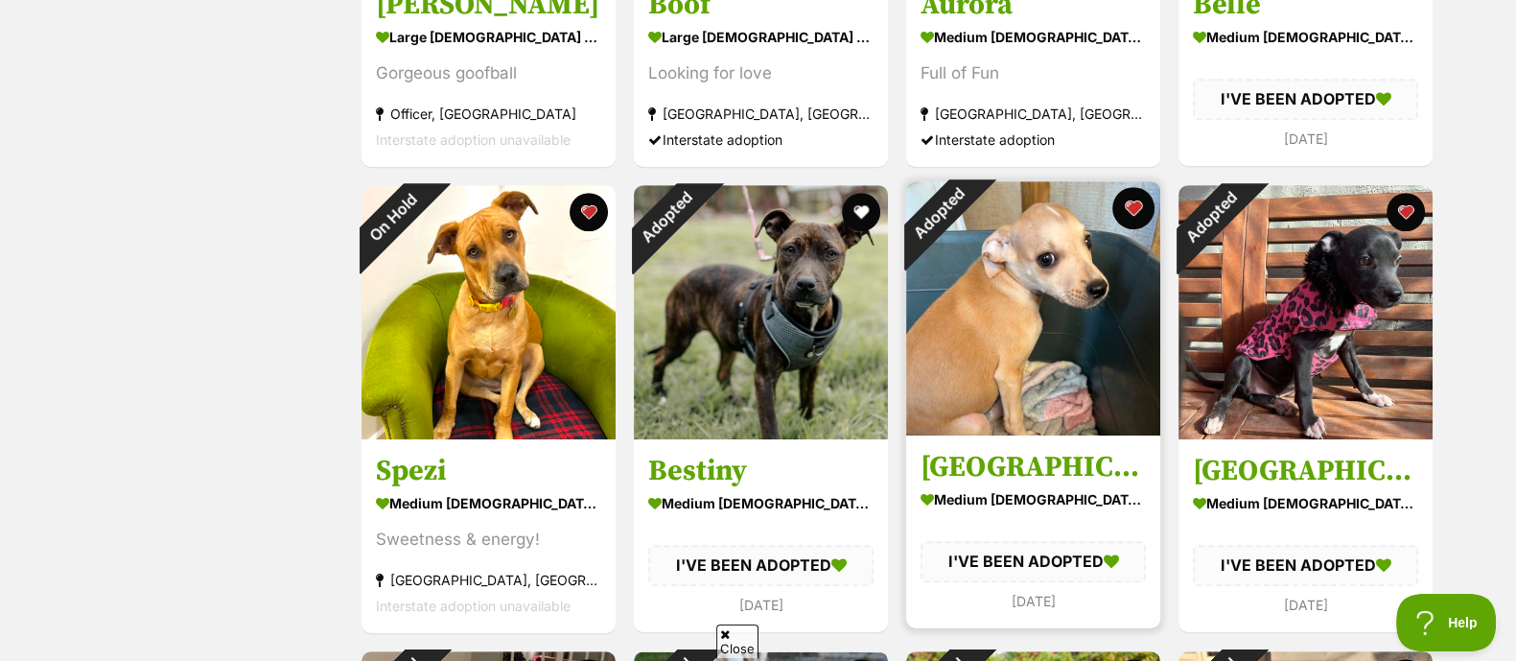
click at [1132, 208] on button "favourite" at bounding box center [1134, 208] width 42 height 42
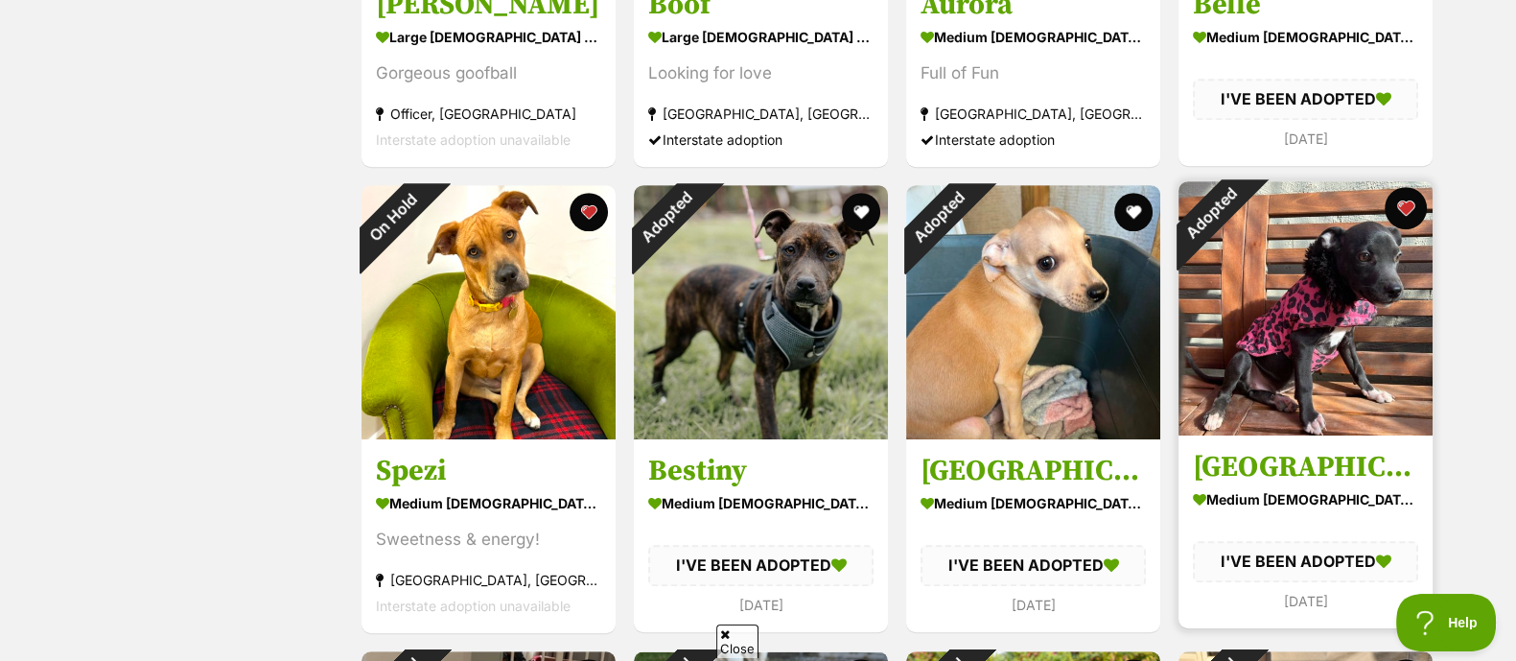
click at [1400, 209] on button "favourite" at bounding box center [1406, 208] width 42 height 42
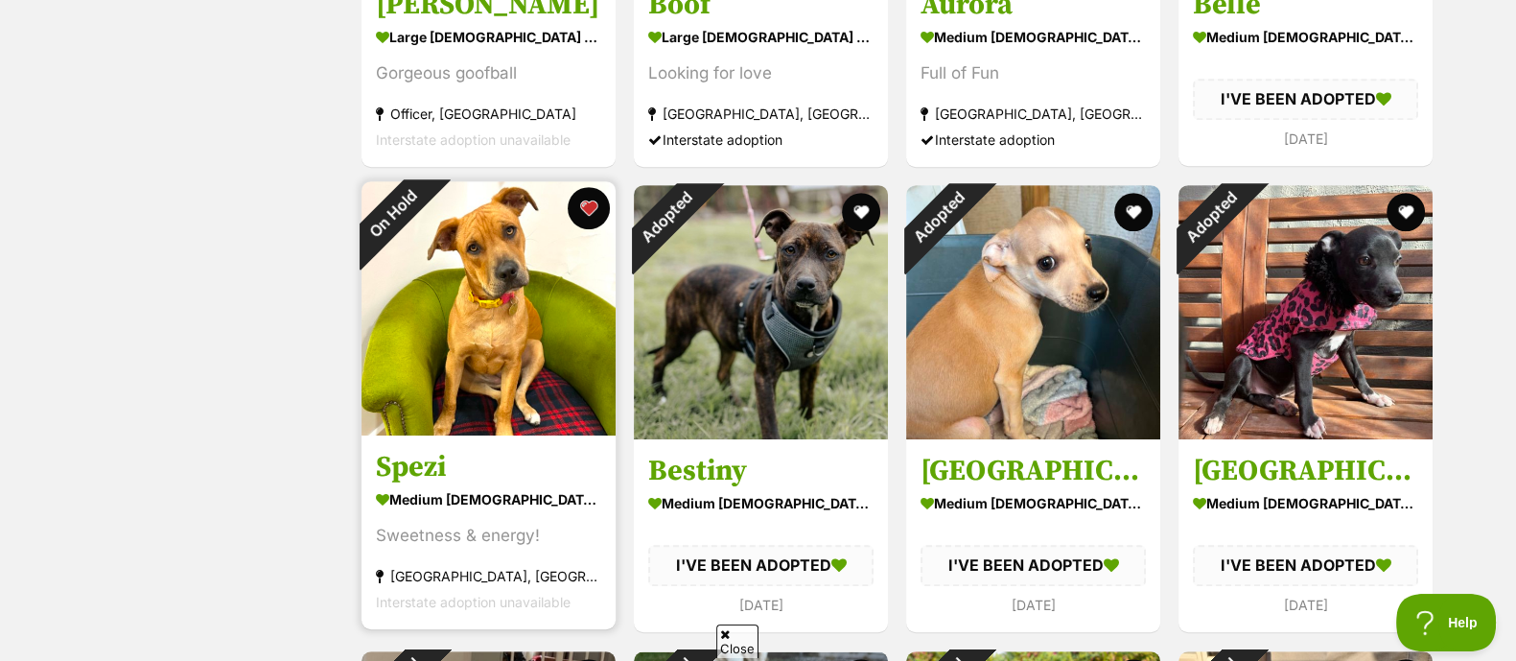
click at [588, 206] on button "favourite" at bounding box center [589, 208] width 42 height 42
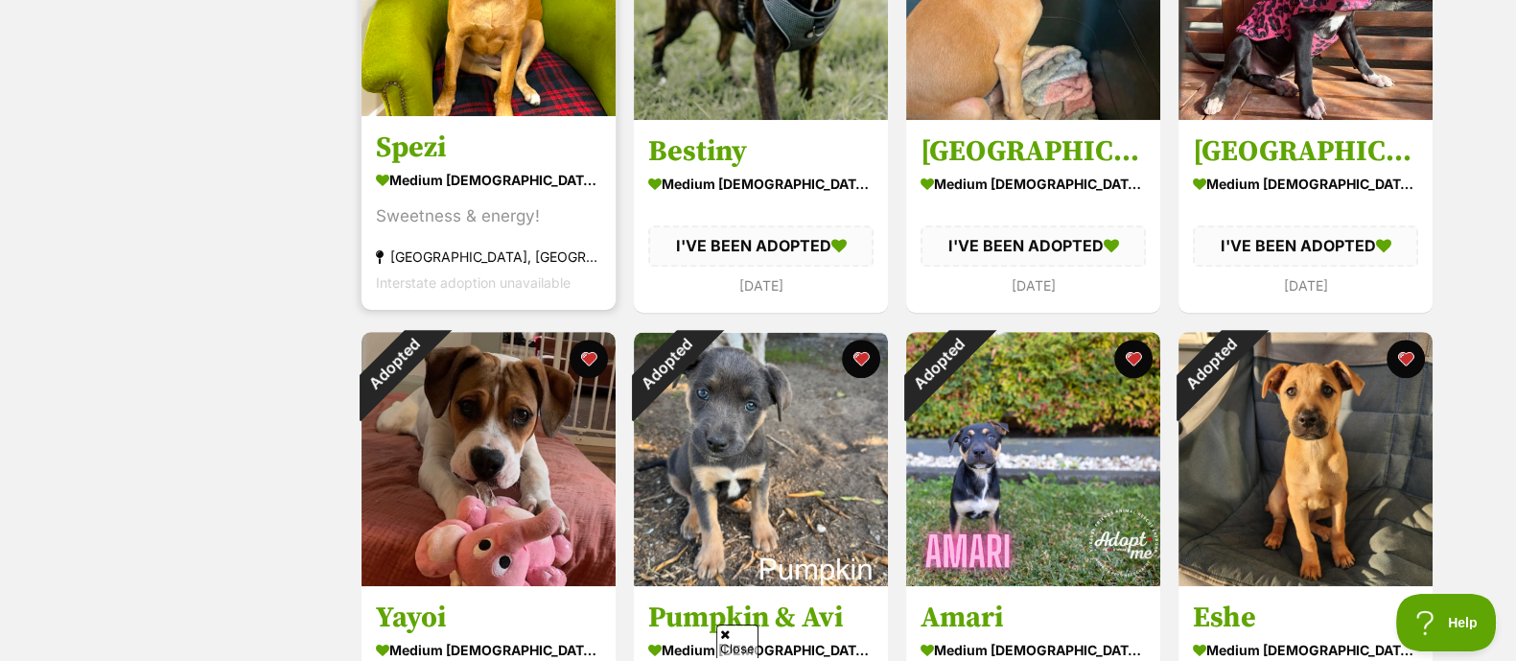
scroll to position [1462, 0]
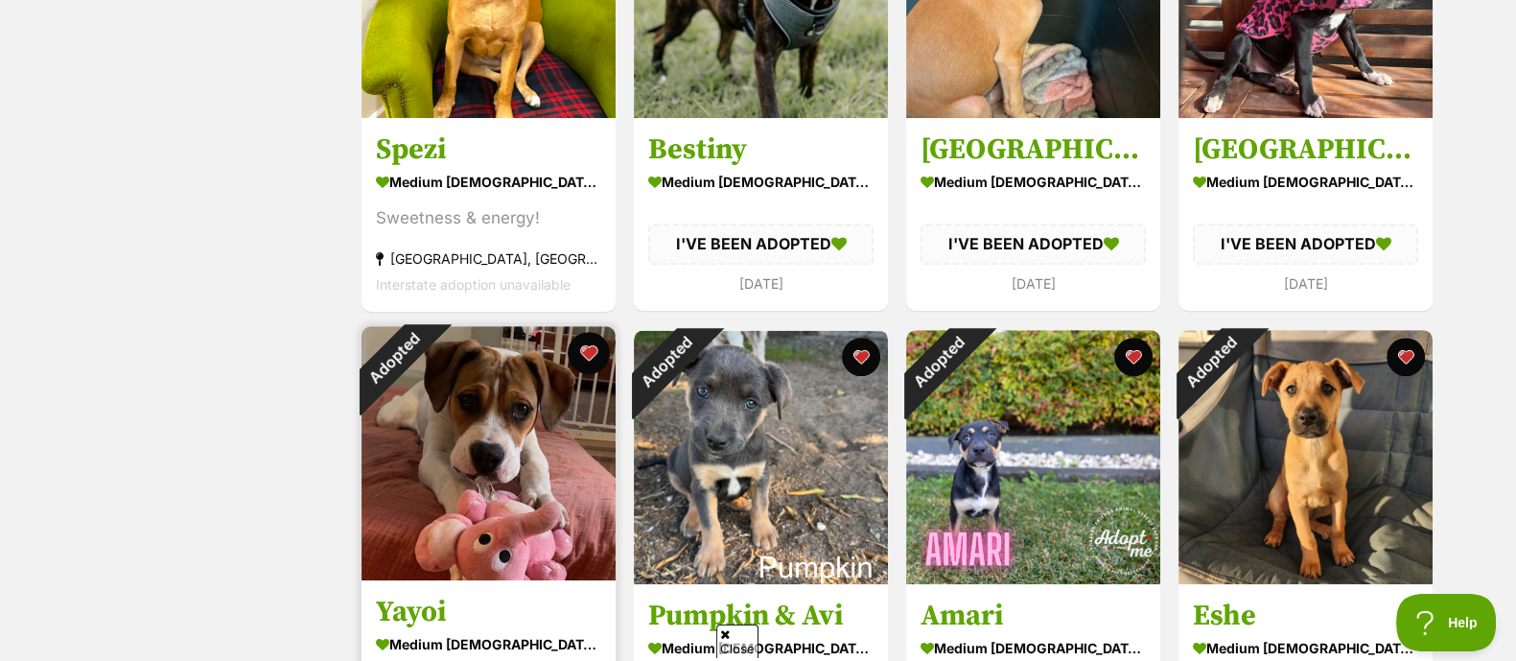
click at [589, 345] on button "favourite" at bounding box center [589, 353] width 42 height 42
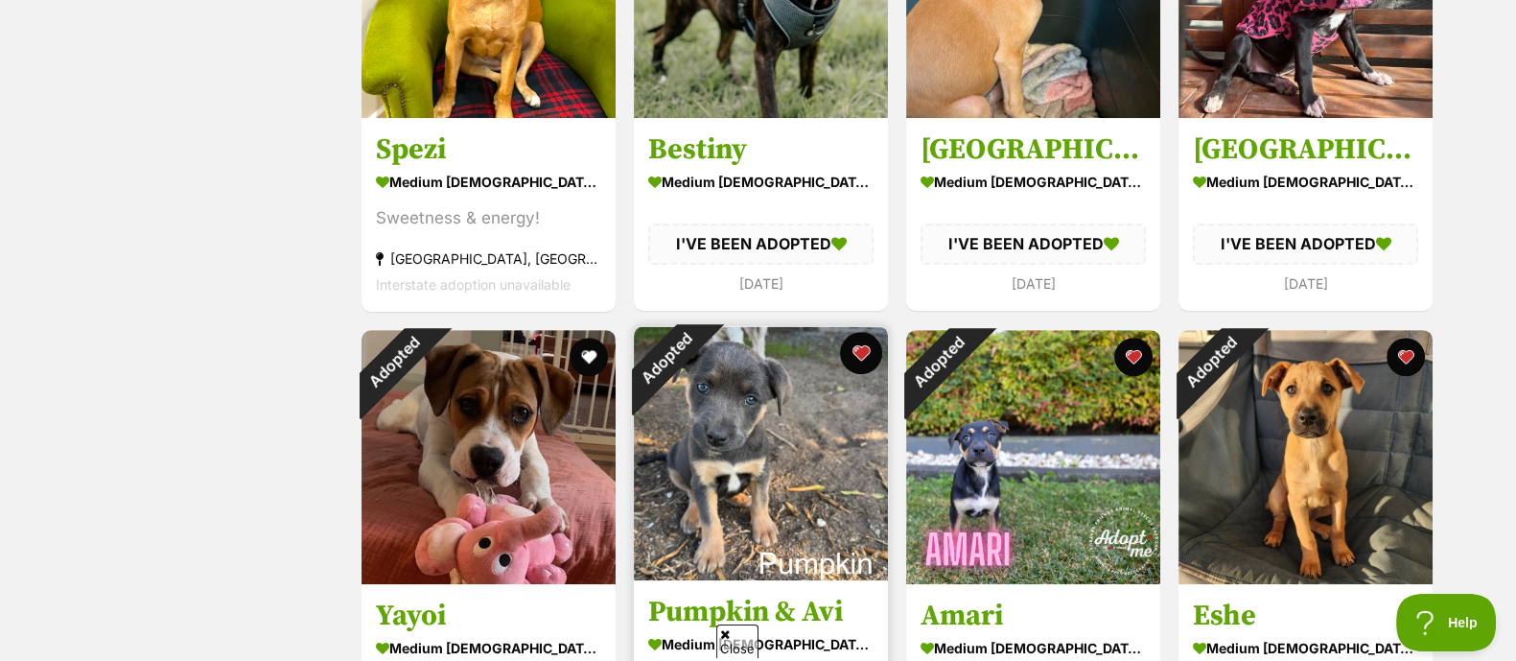
click at [858, 345] on button "favourite" at bounding box center [861, 353] width 42 height 42
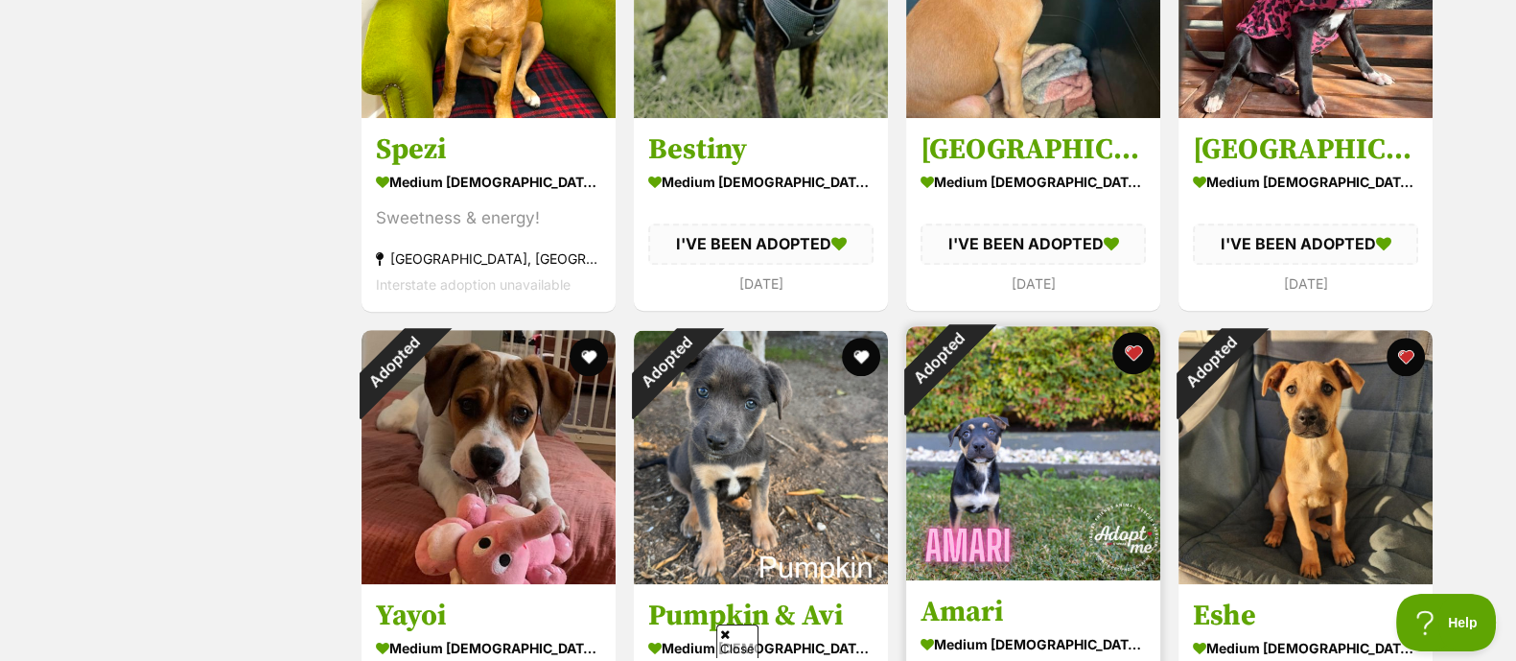
click at [1130, 354] on button "favourite" at bounding box center [1134, 353] width 42 height 42
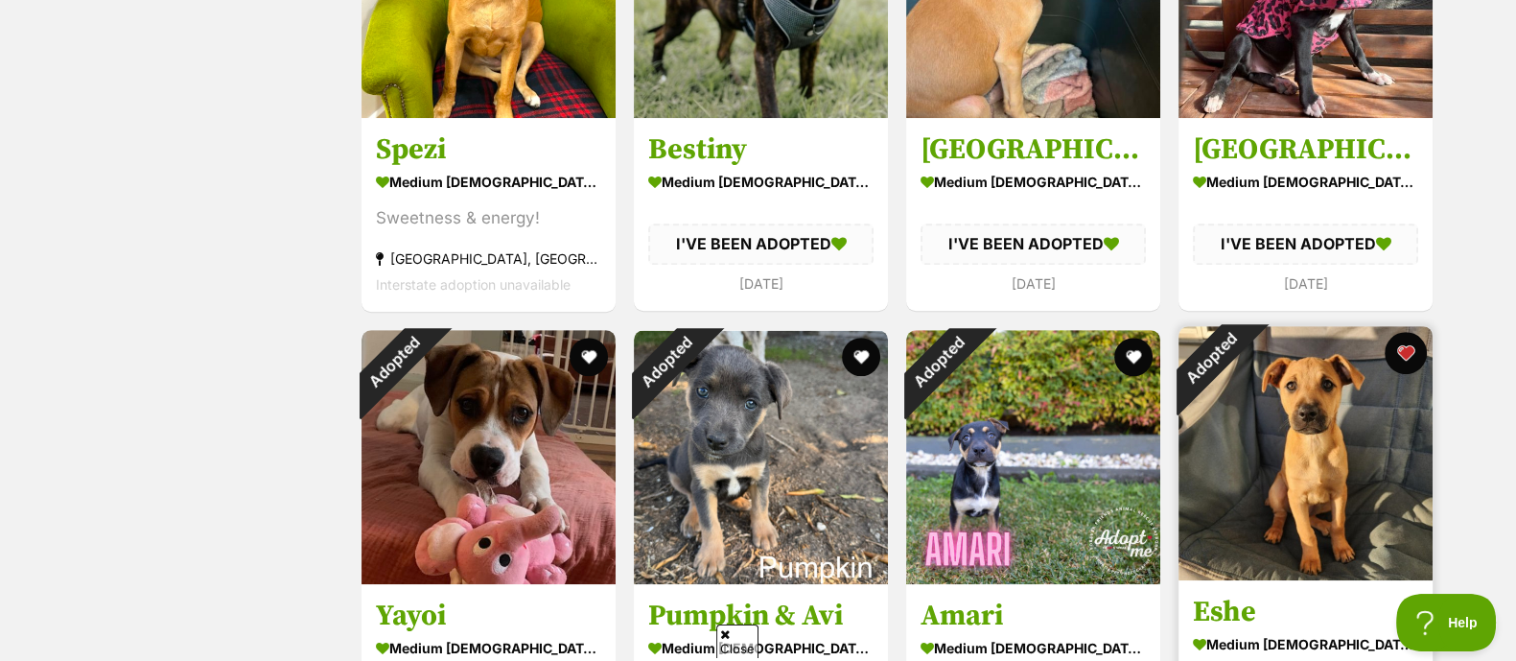
click at [1403, 358] on button "favourite" at bounding box center [1406, 353] width 42 height 42
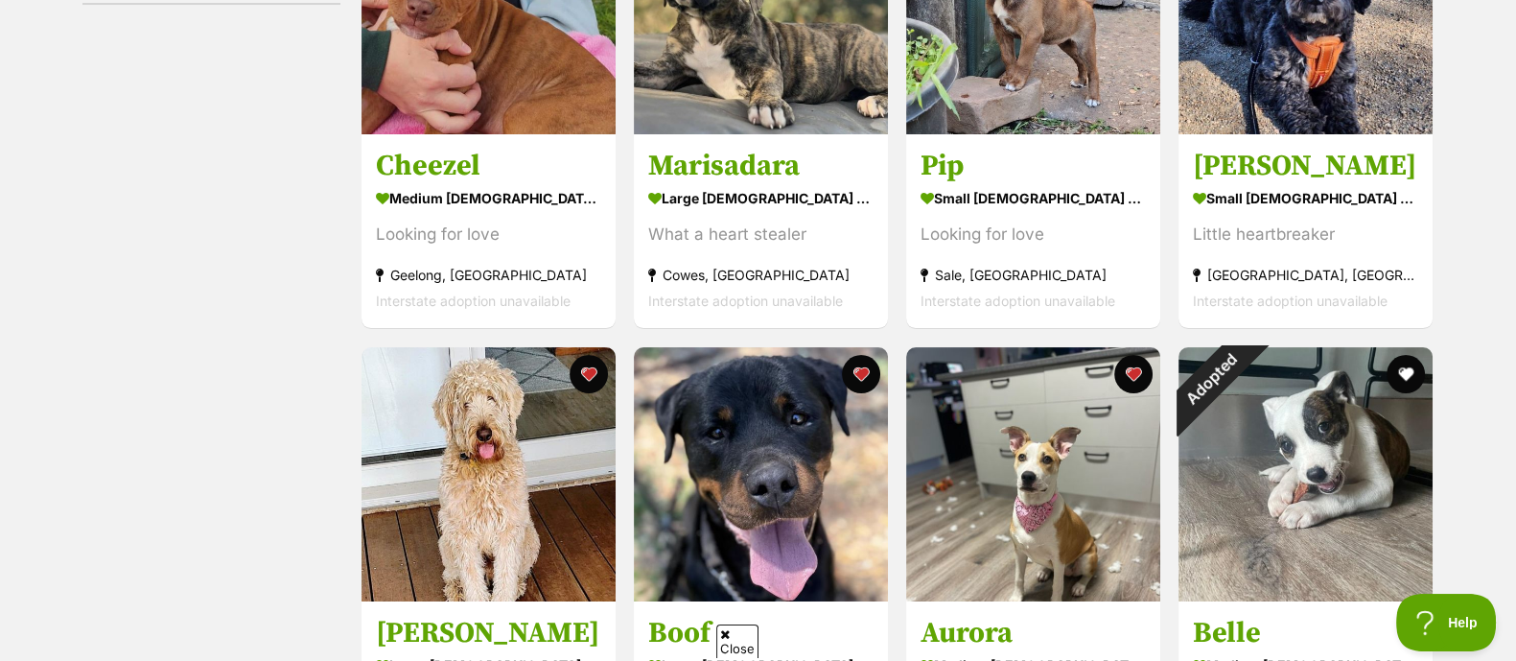
scroll to position [0, 0]
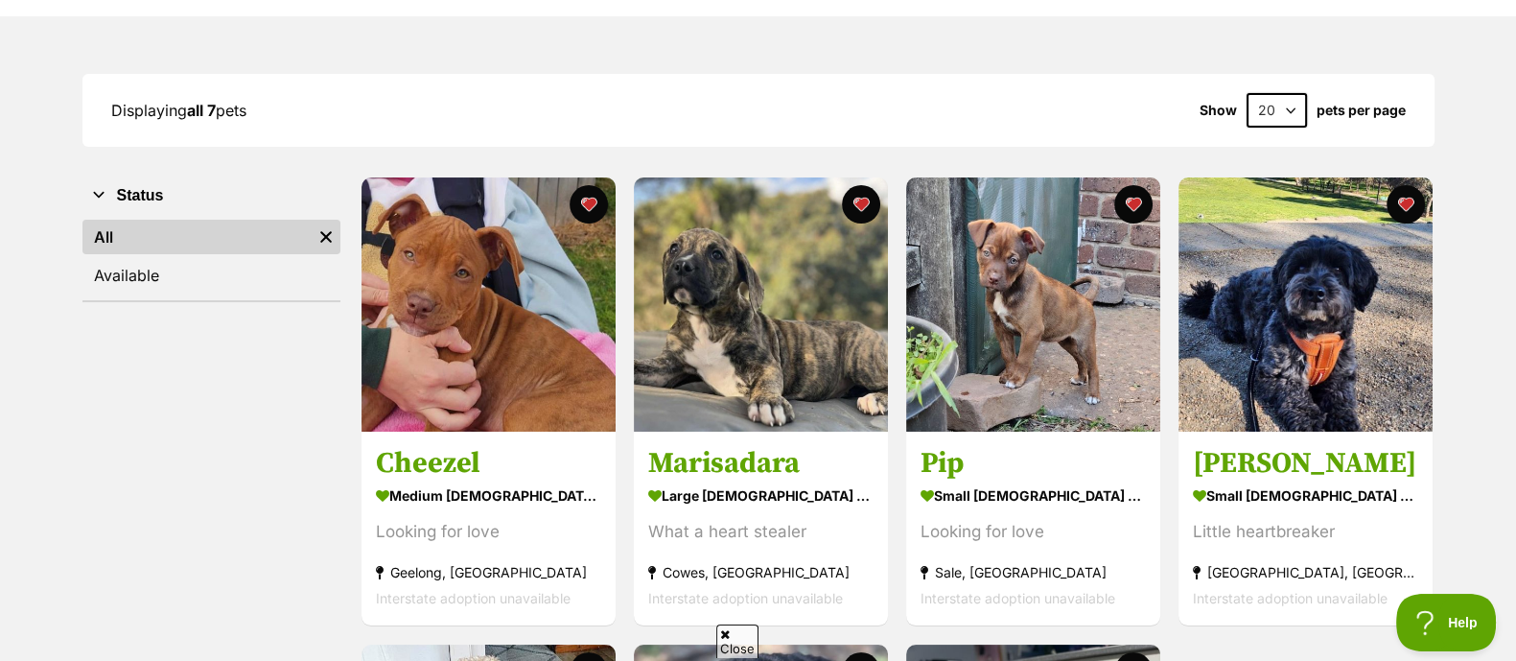
scroll to position [256, 0]
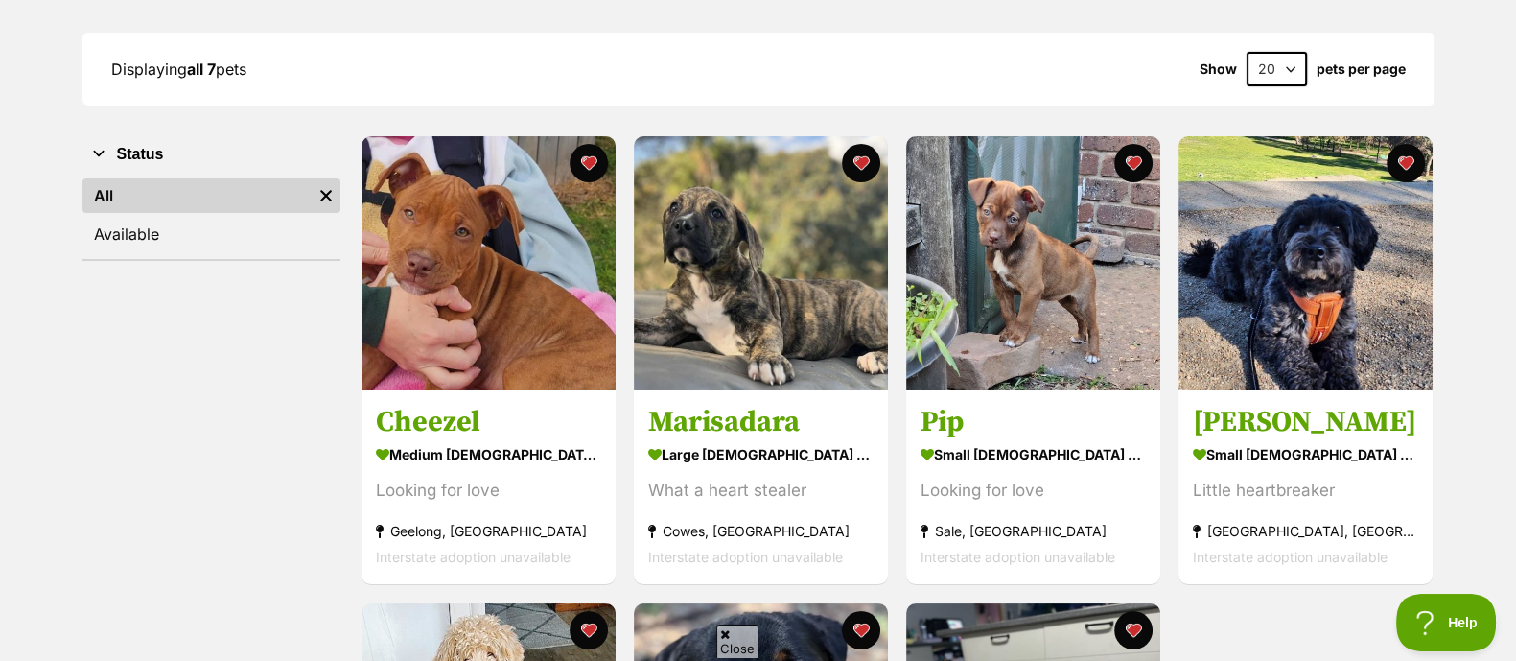
click at [518, 33] on div "Displaying all 7 pets Show 20 40 60 pets per page" at bounding box center [758, 69] width 1352 height 73
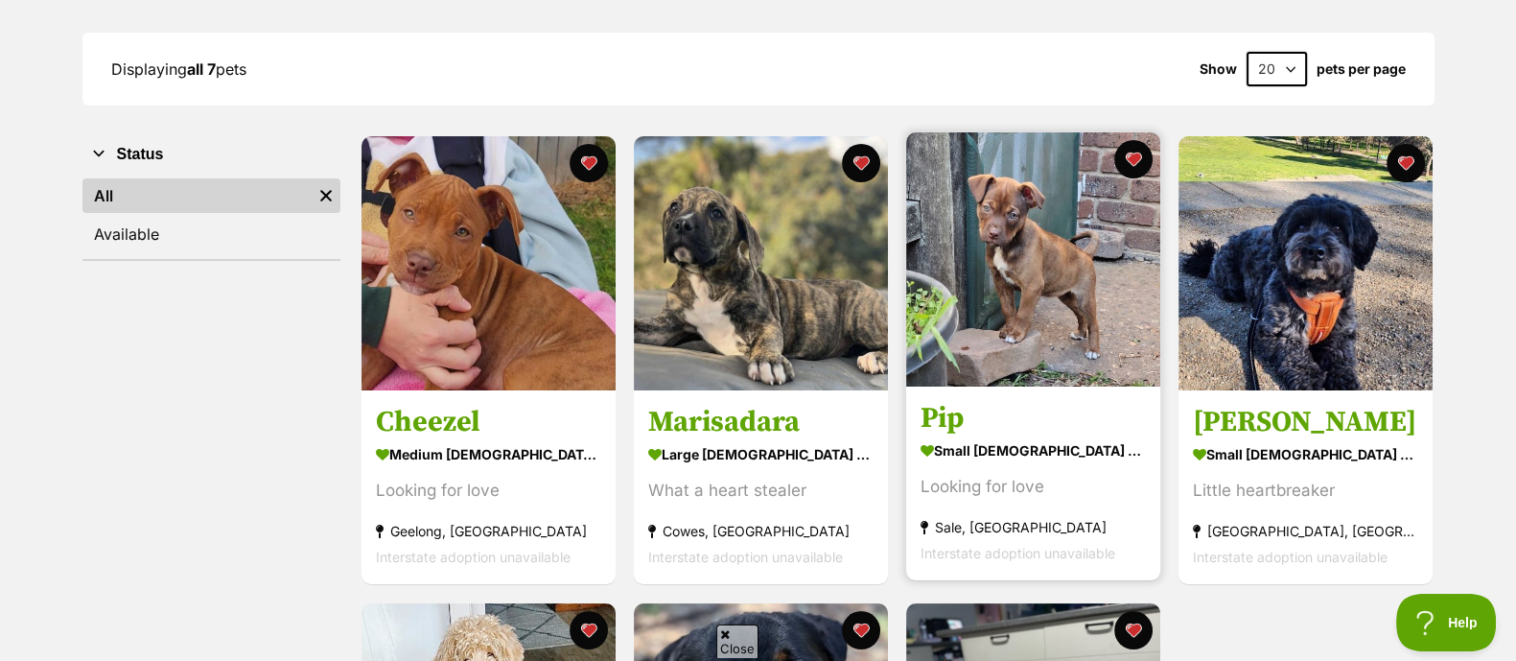
click at [1015, 296] on img at bounding box center [1033, 259] width 254 height 254
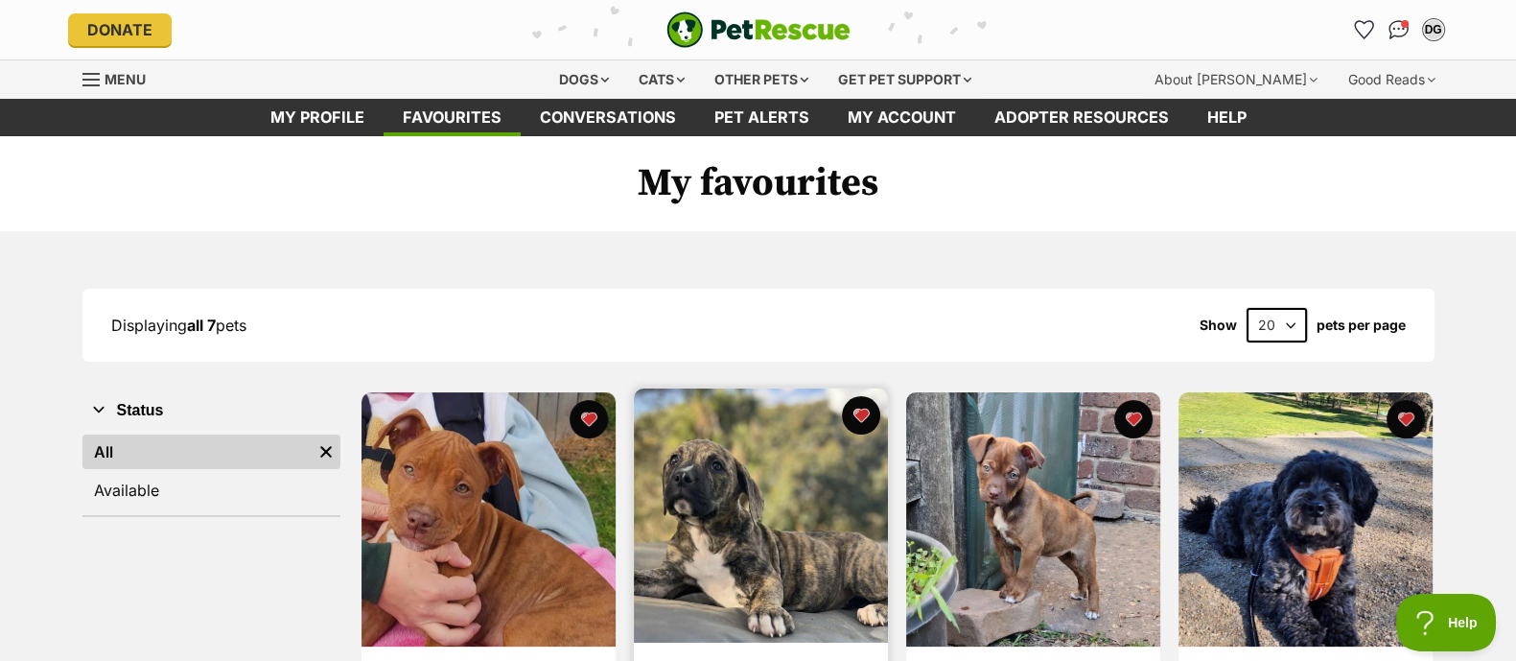
click at [719, 481] on img at bounding box center [761, 515] width 254 height 254
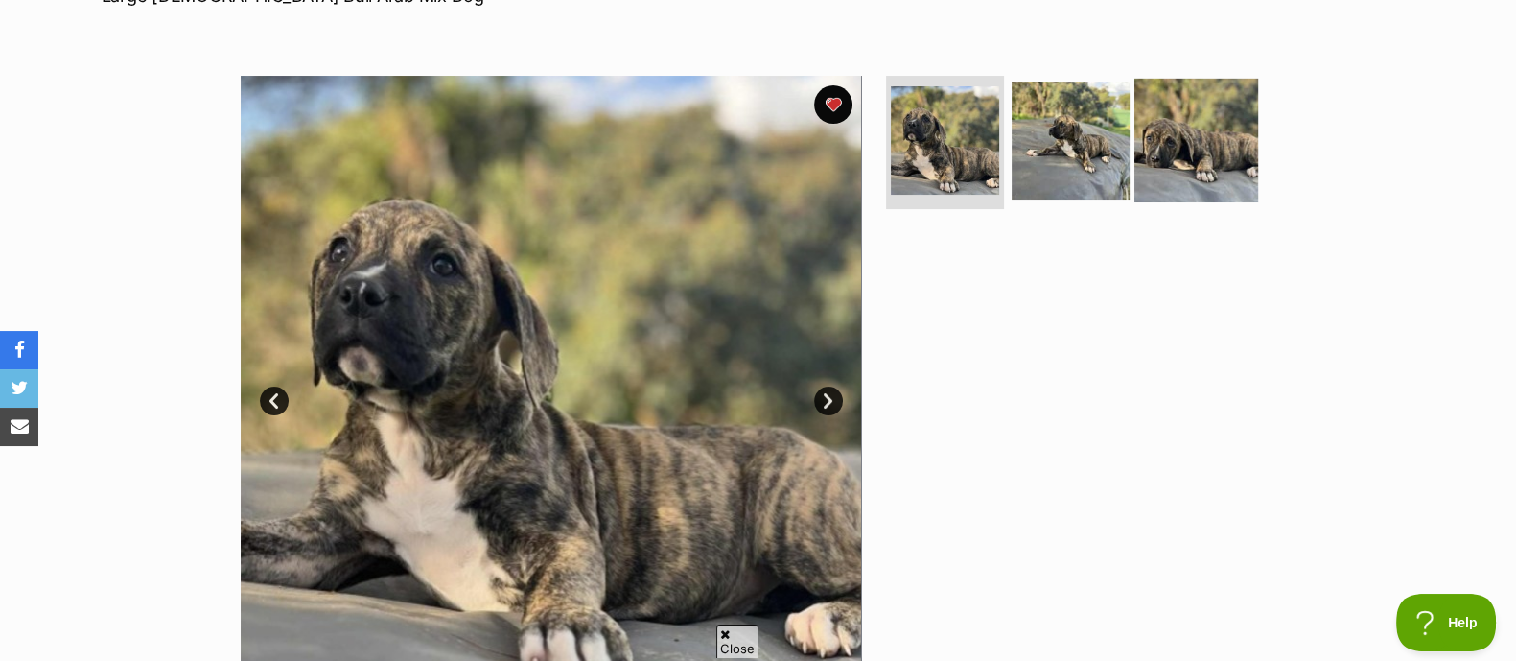
click at [1163, 162] on img at bounding box center [1197, 140] width 124 height 124
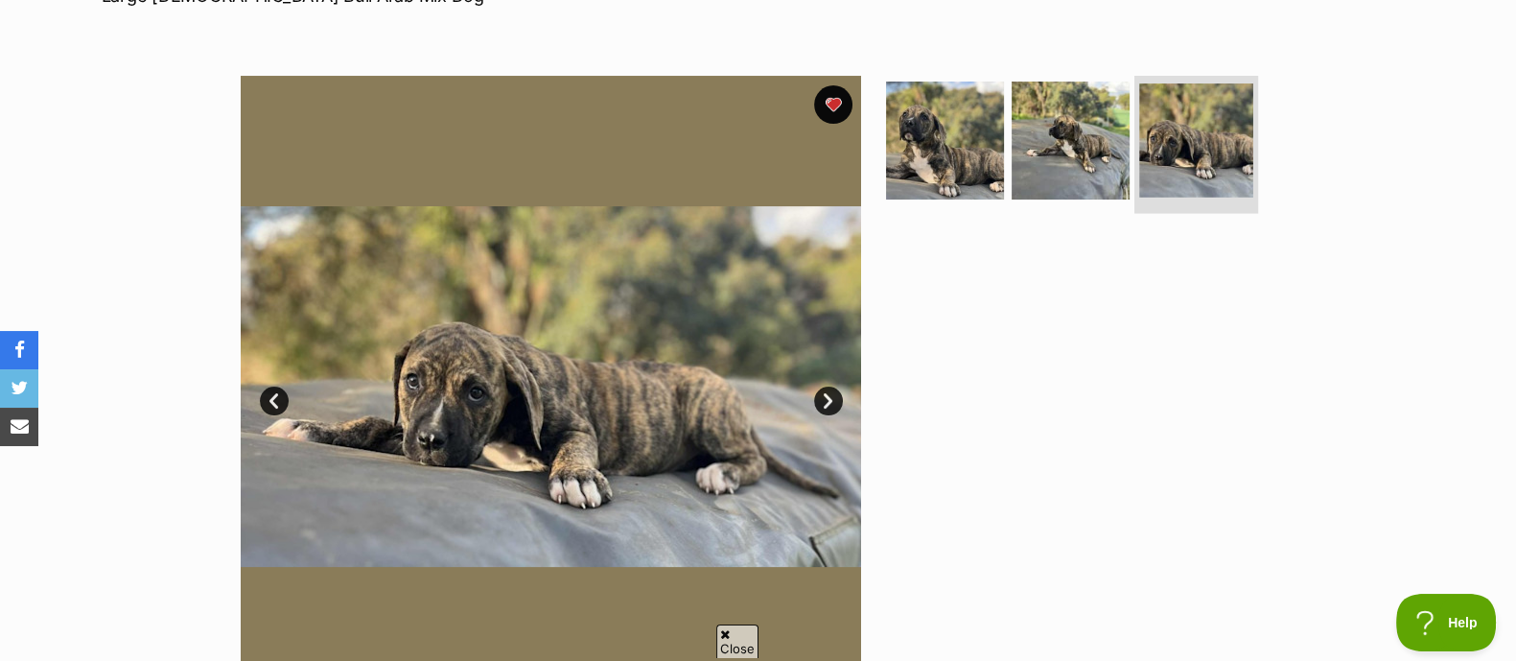
click at [1163, 162] on img at bounding box center [1196, 140] width 114 height 114
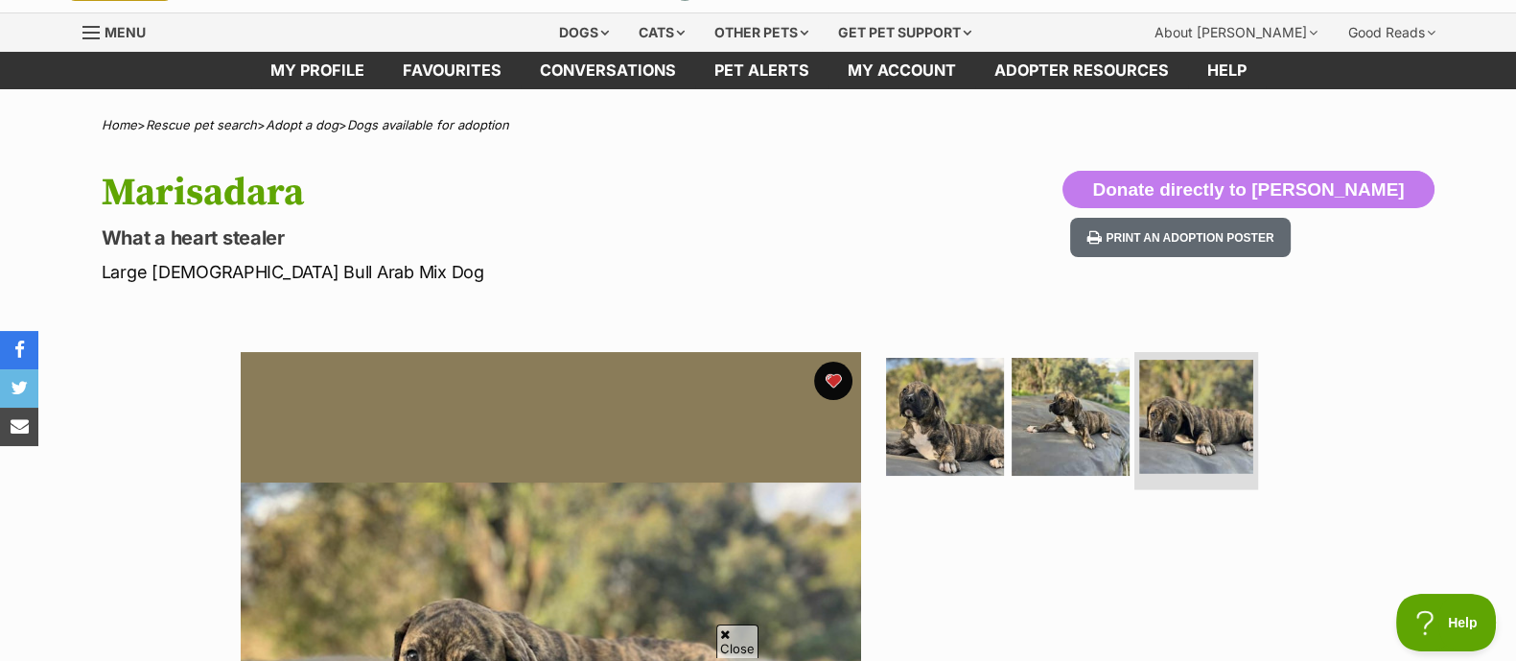
scroll to position [45, 0]
